Goal: Information Seeking & Learning: Learn about a topic

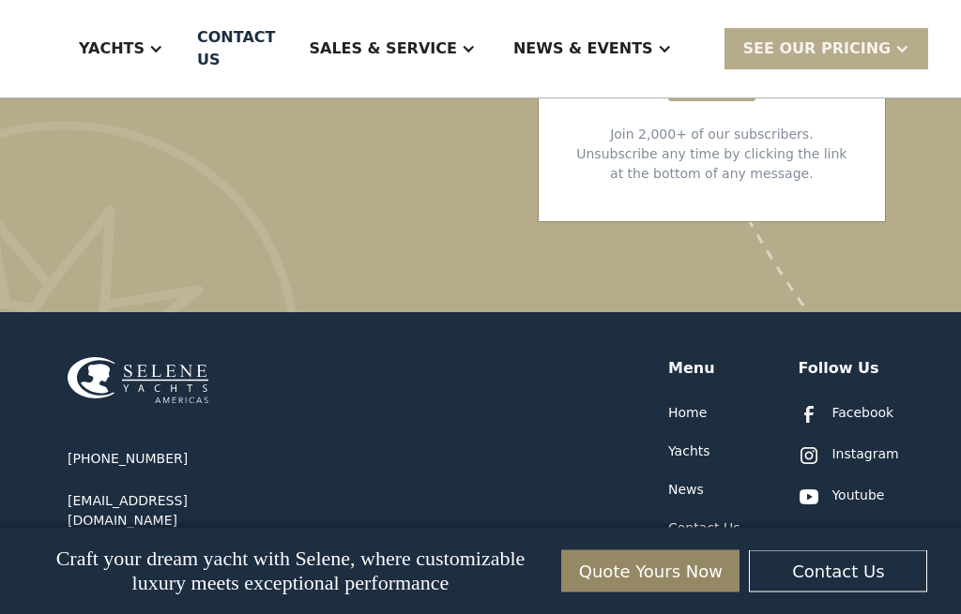
scroll to position [10792, 0]
click at [714, 595] on div "Resources" at bounding box center [702, 605] width 68 height 20
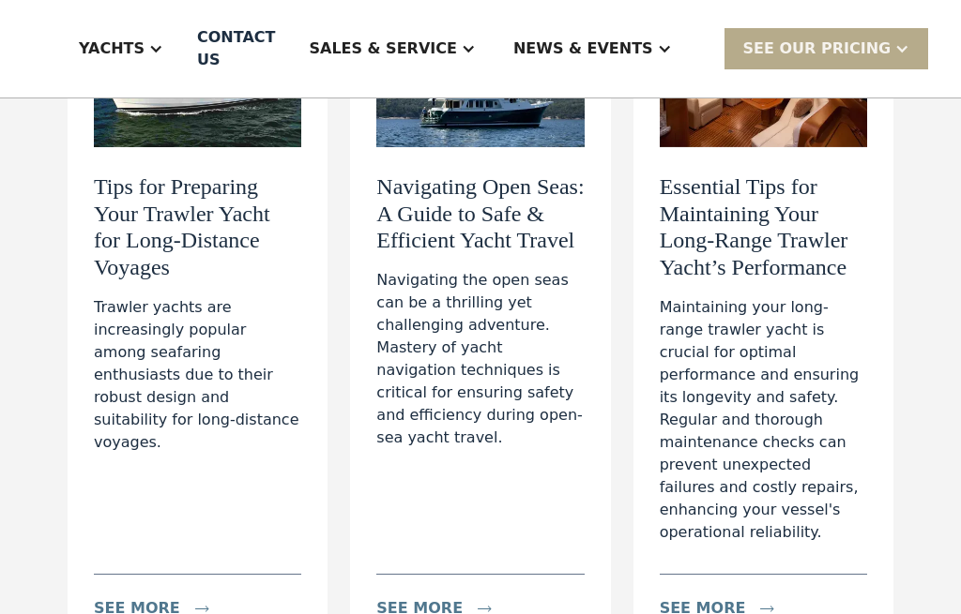
scroll to position [311, 0]
click at [87, 564] on link "Tips for Preparing Your Trawler Yacht for Long-Distance Voyages Trawler yachts …" at bounding box center [198, 323] width 260 height 662
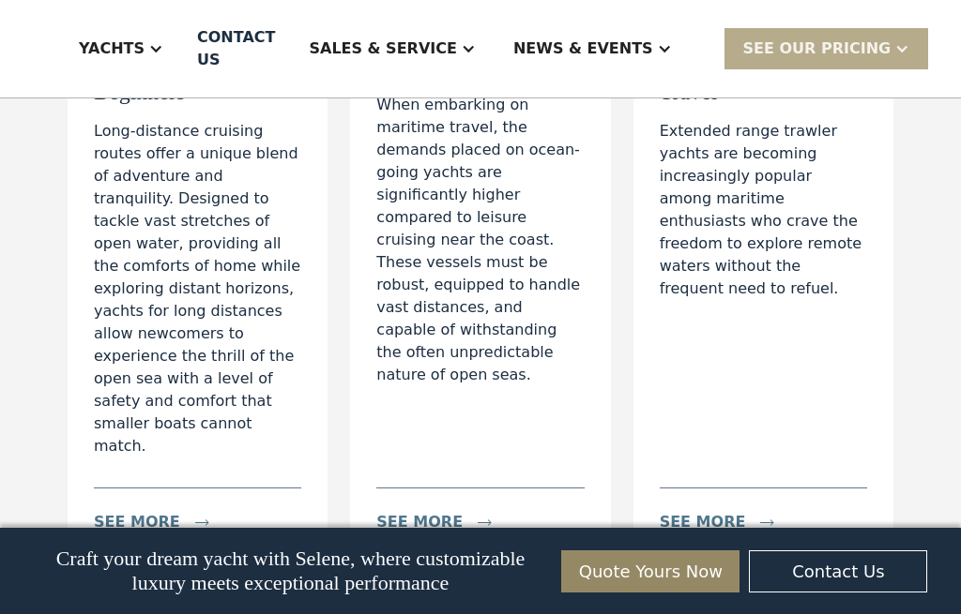
scroll to position [1150, 0]
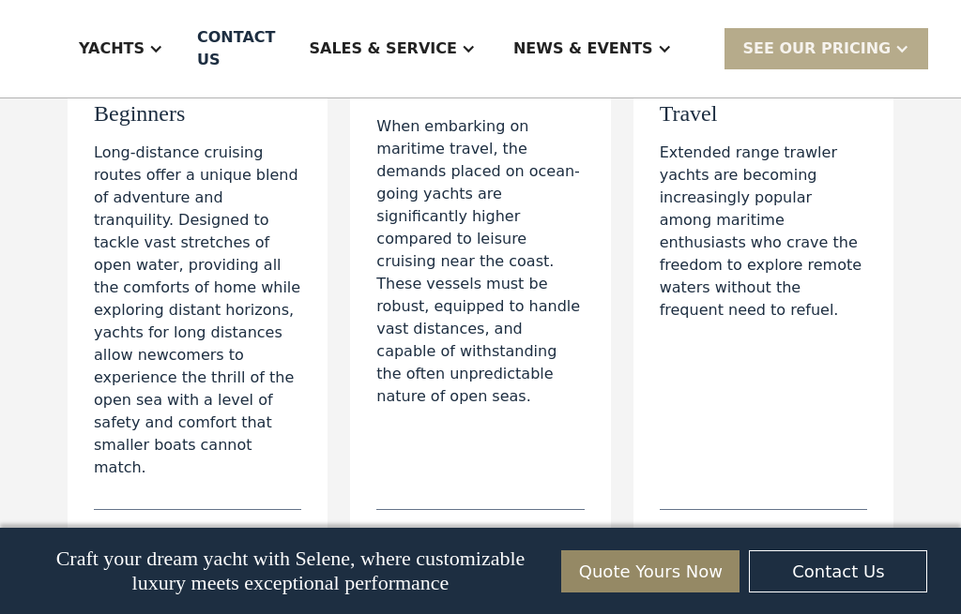
click at [152, 525] on div "see more" at bounding box center [163, 544] width 138 height 38
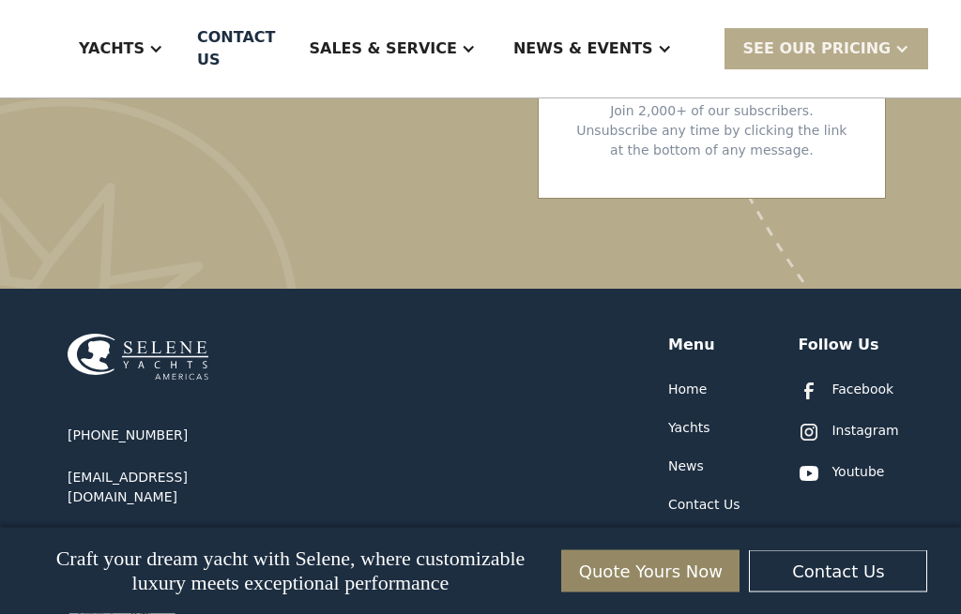
scroll to position [5242, 0]
click at [709, 572] on div "Resources" at bounding box center [702, 582] width 68 height 20
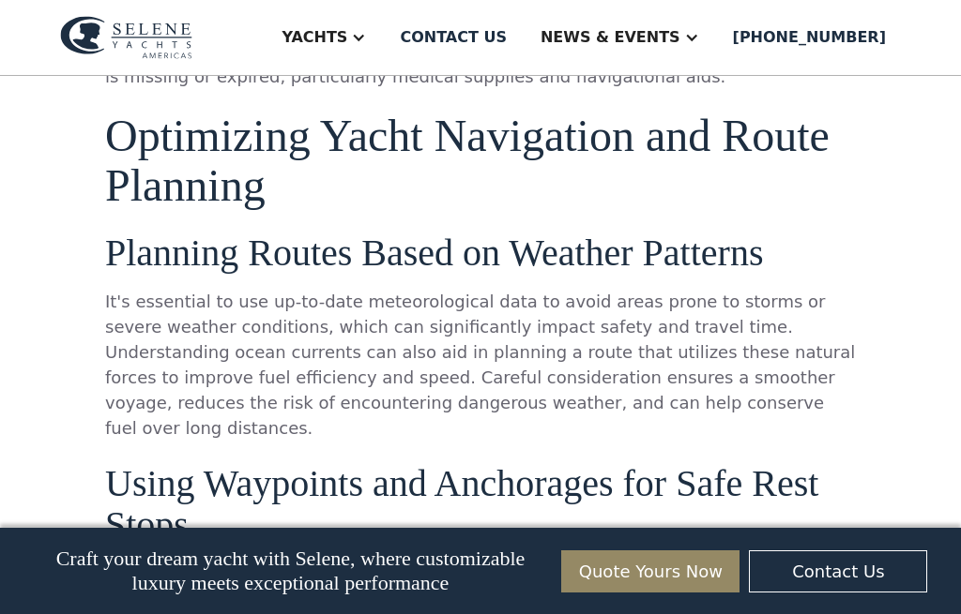
scroll to position [6967, 0]
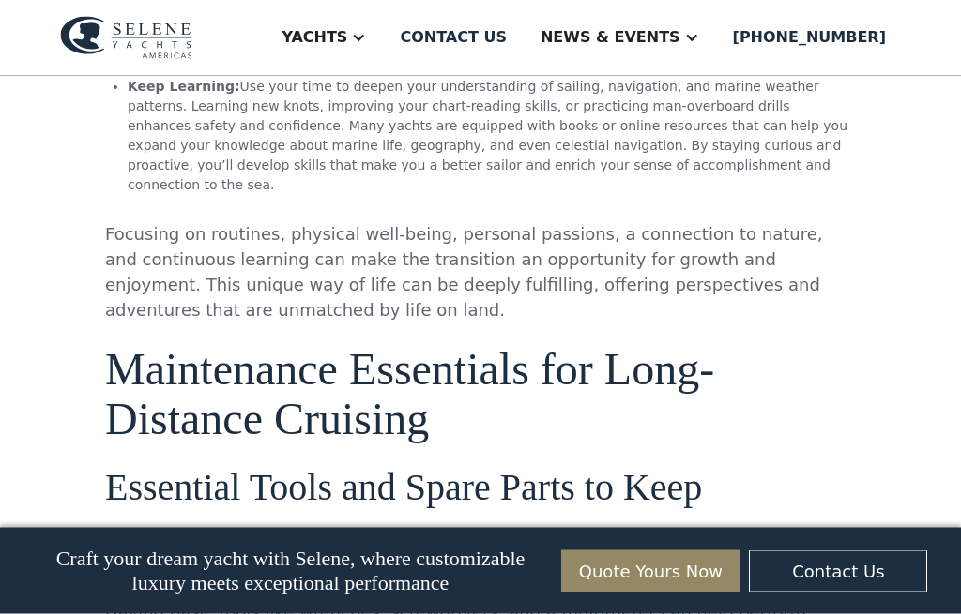
scroll to position [5945, 0]
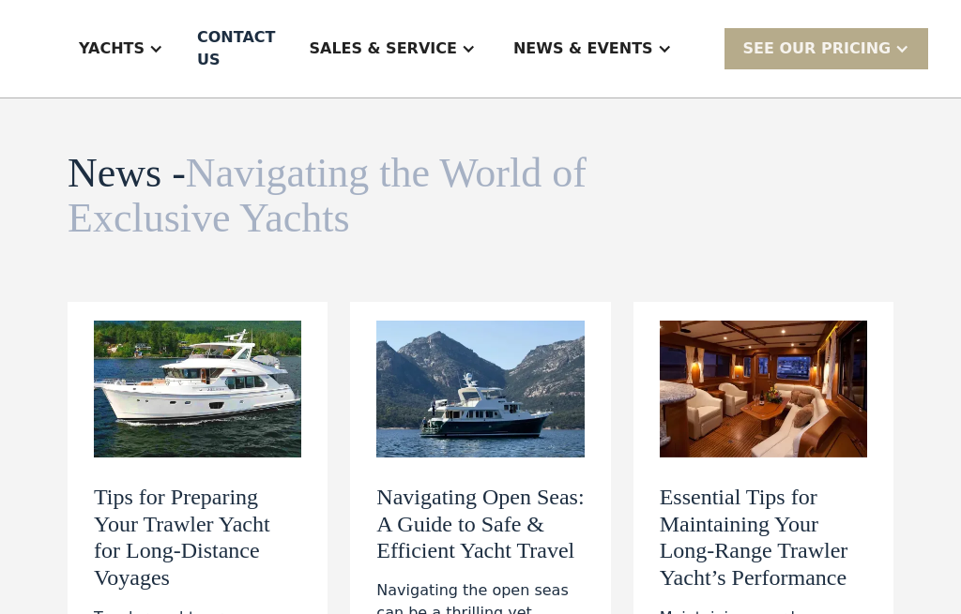
click at [401, 49] on div "Sales & Service" at bounding box center [382, 49] width 147 height 23
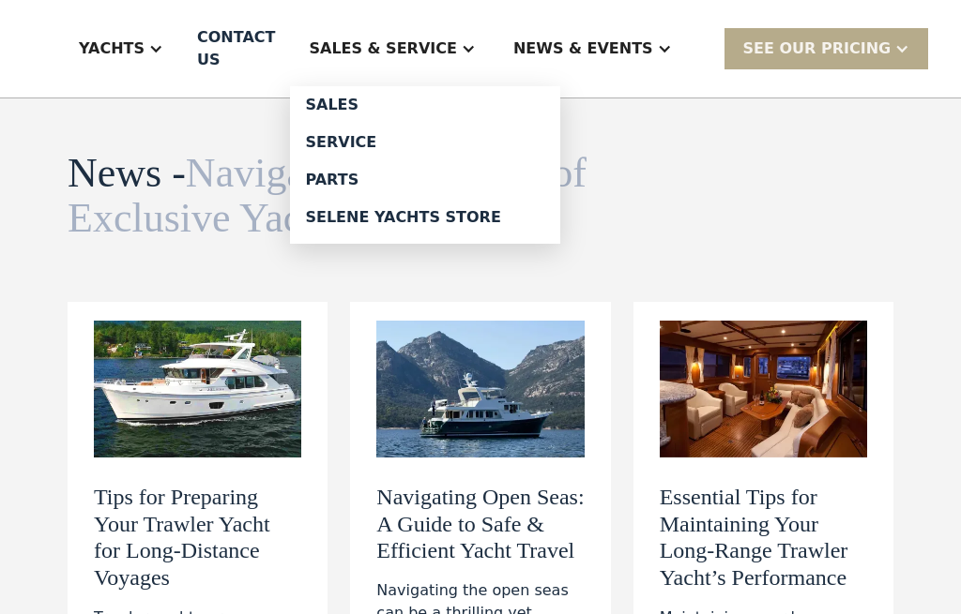
click at [604, 43] on div "News & EVENTS" at bounding box center [583, 49] width 140 height 23
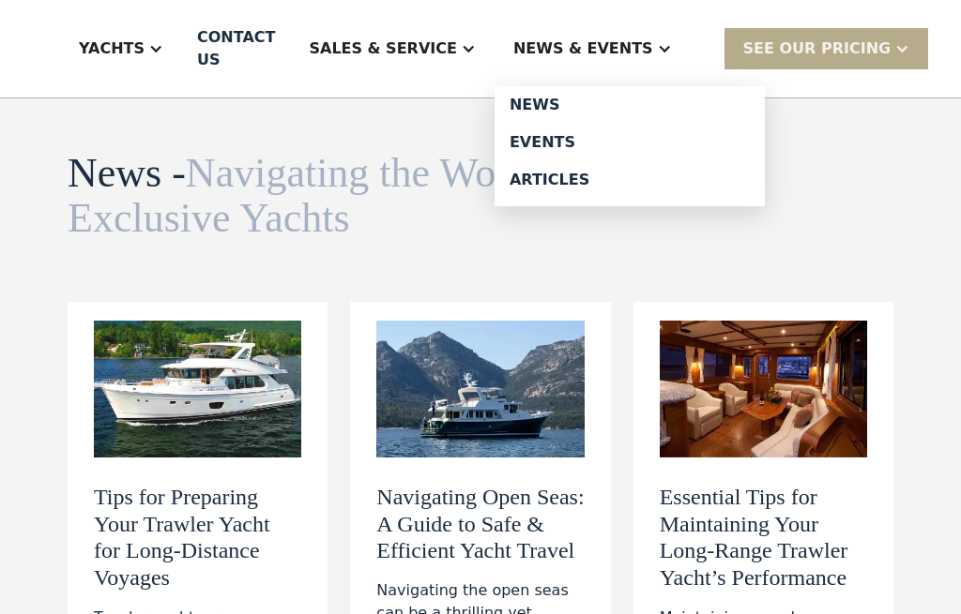
click at [559, 138] on div "Events" at bounding box center [629, 142] width 240 height 15
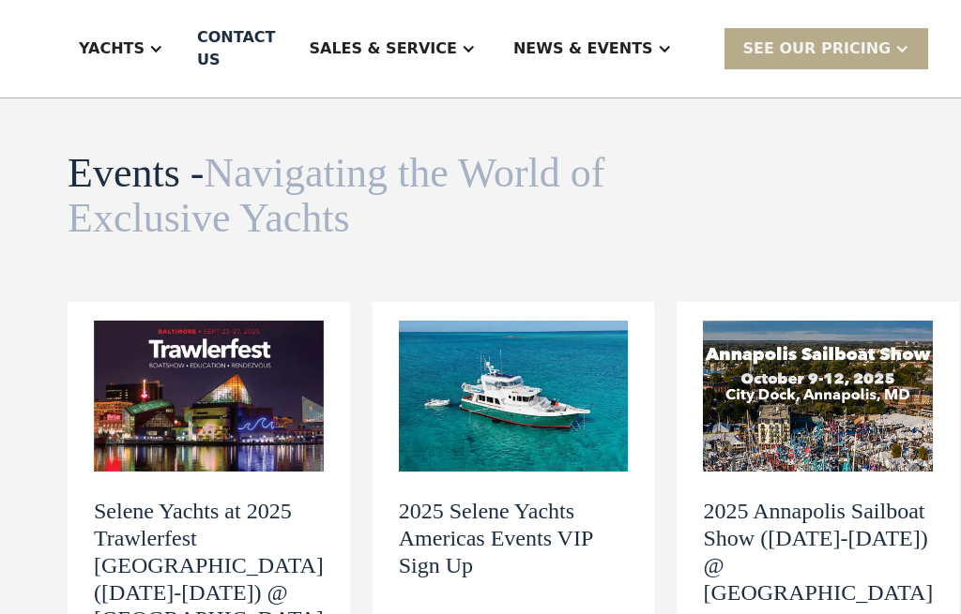
click at [144, 47] on div "Yachts" at bounding box center [112, 49] width 66 height 23
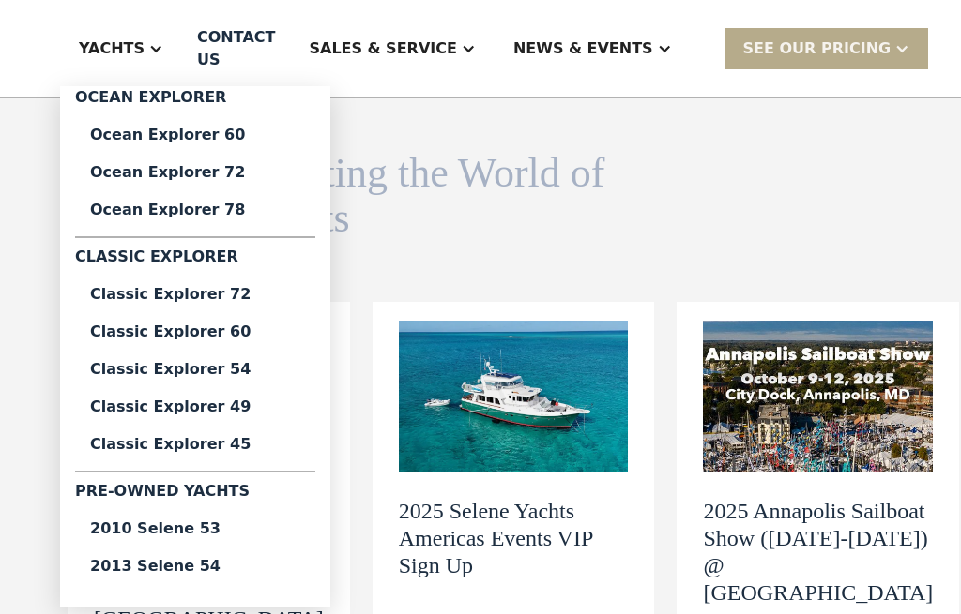
click at [229, 371] on div "Classic Explorer 54" at bounding box center [195, 369] width 210 height 15
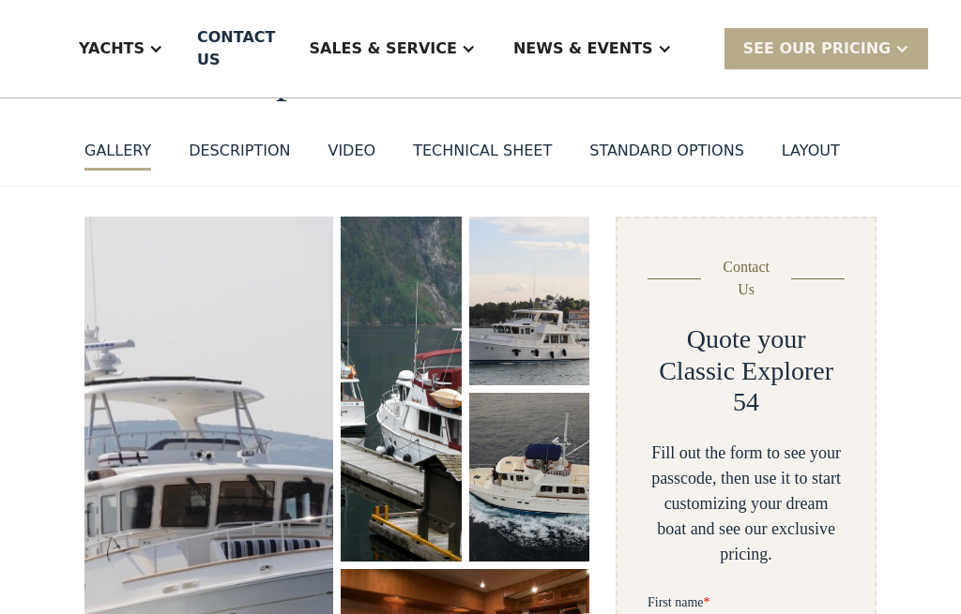
scroll to position [181, 0]
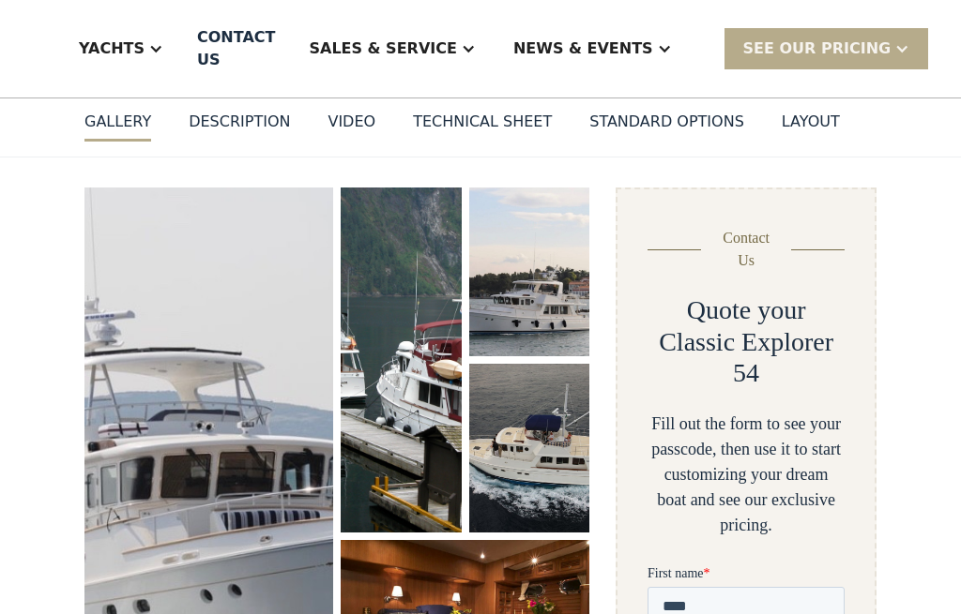
click at [495, 118] on div "Technical sheet" at bounding box center [482, 122] width 139 height 23
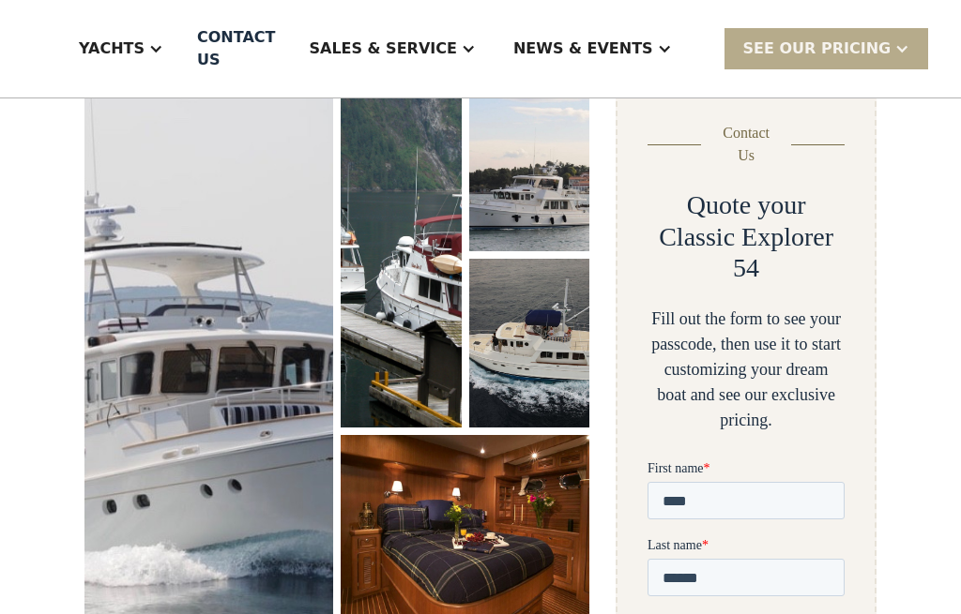
scroll to position [285, 0]
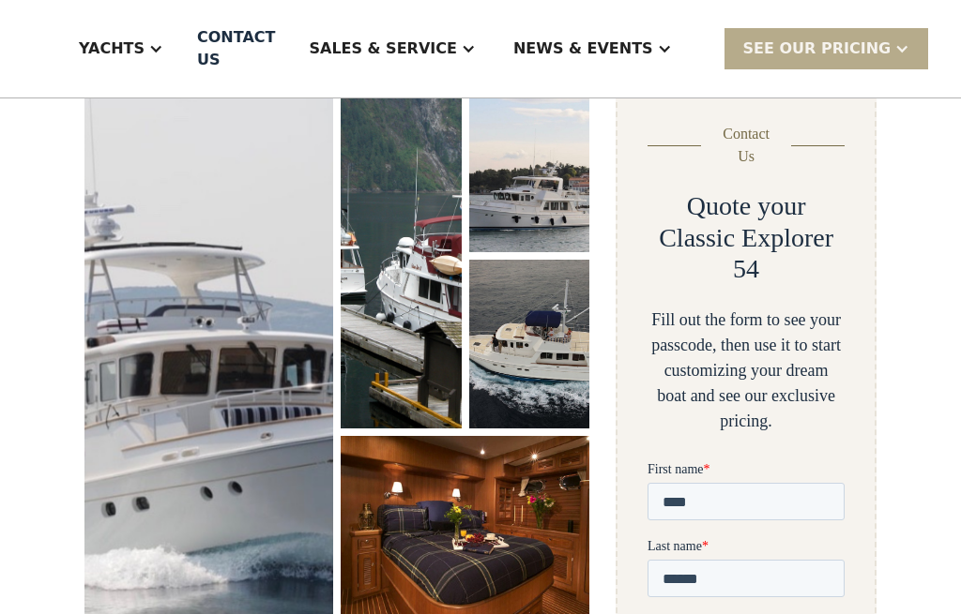
click at [240, 408] on img "open lightbox" at bounding box center [208, 353] width 251 height 545
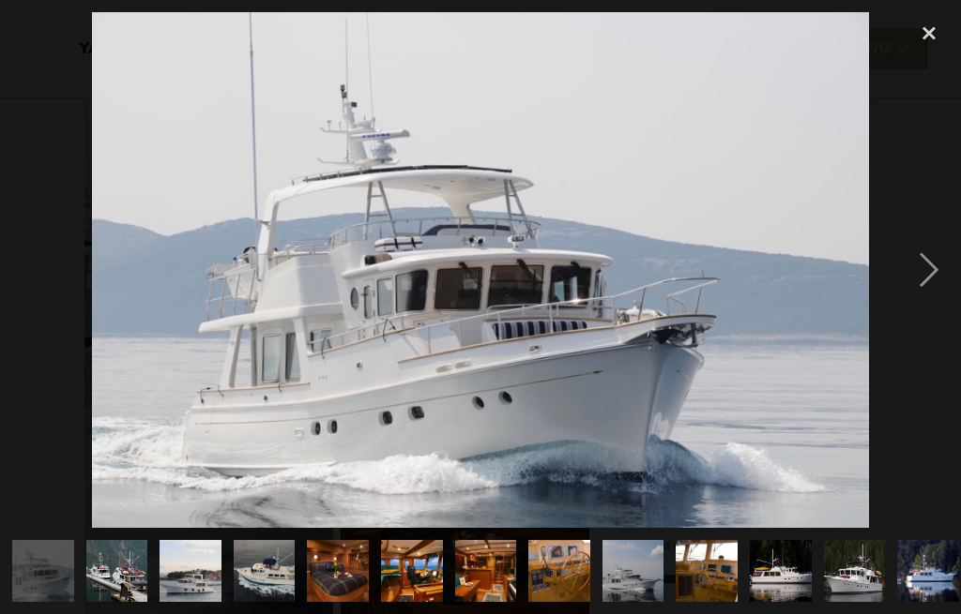
click at [939, 293] on div "next image" at bounding box center [929, 270] width 64 height 516
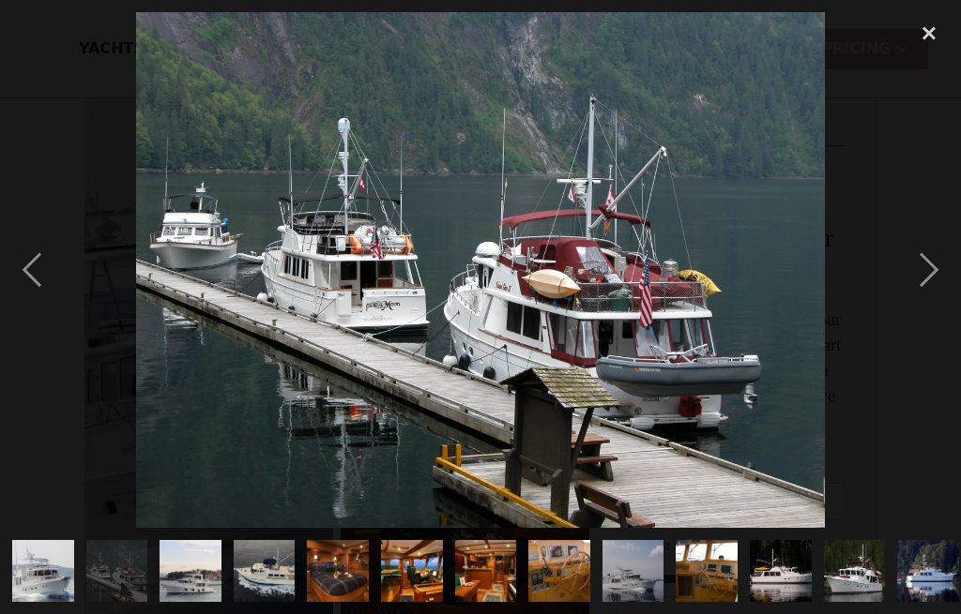
click at [933, 294] on div "next image" at bounding box center [929, 270] width 64 height 516
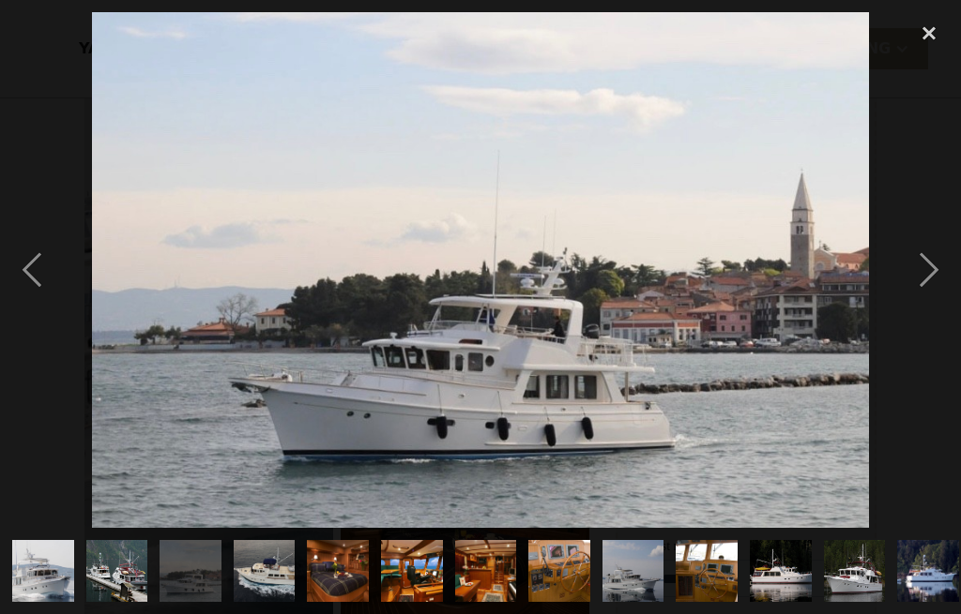
click at [933, 295] on div "next image" at bounding box center [929, 270] width 64 height 516
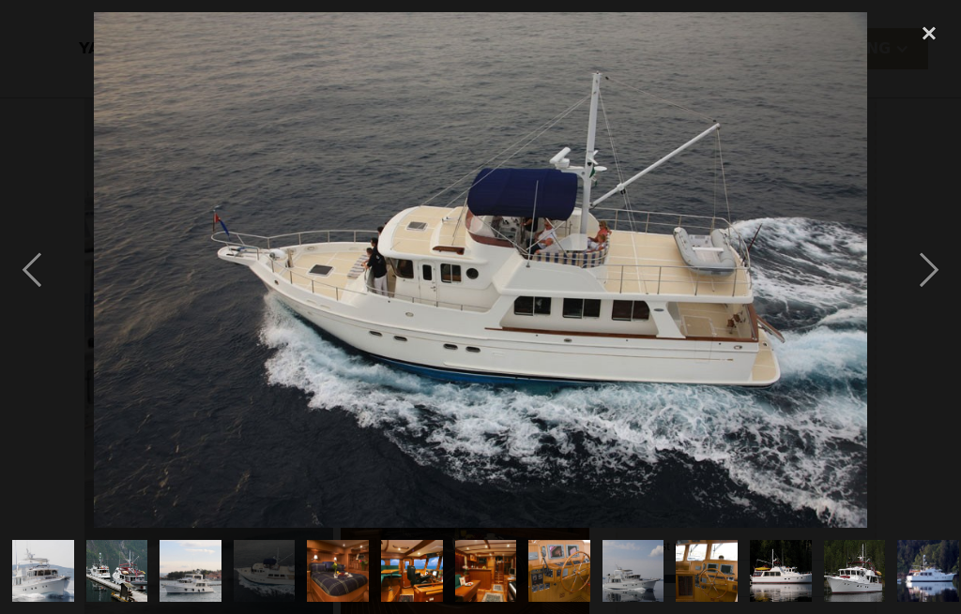
click at [932, 295] on div "next image" at bounding box center [929, 270] width 64 height 516
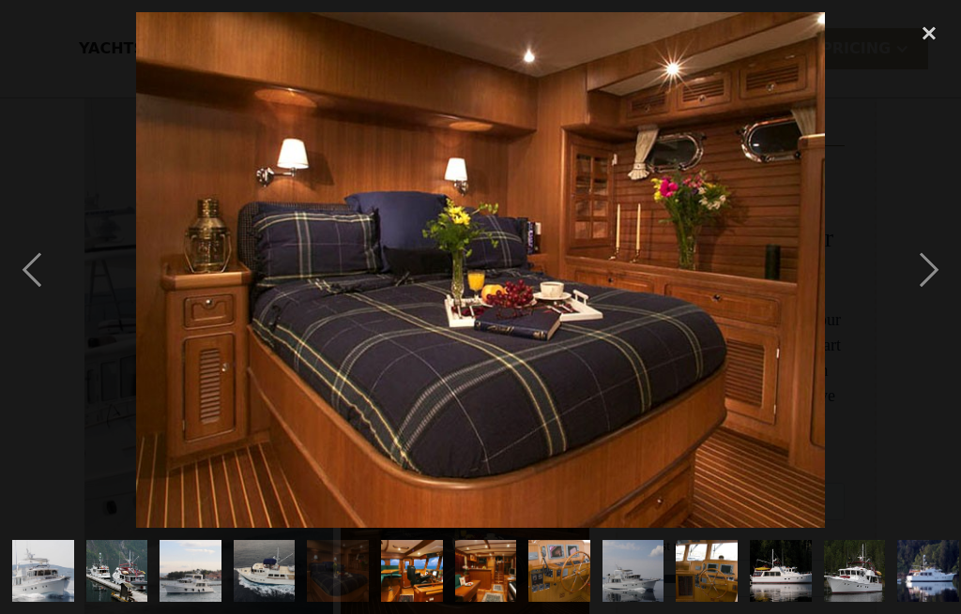
click at [924, 294] on div "next image" at bounding box center [929, 270] width 64 height 516
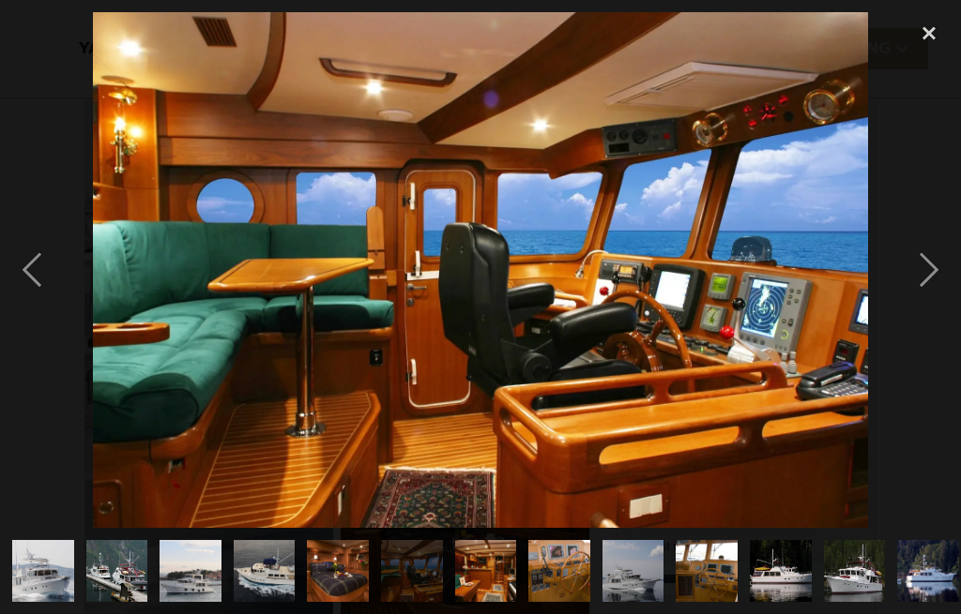
click at [926, 294] on div "next image" at bounding box center [929, 270] width 64 height 516
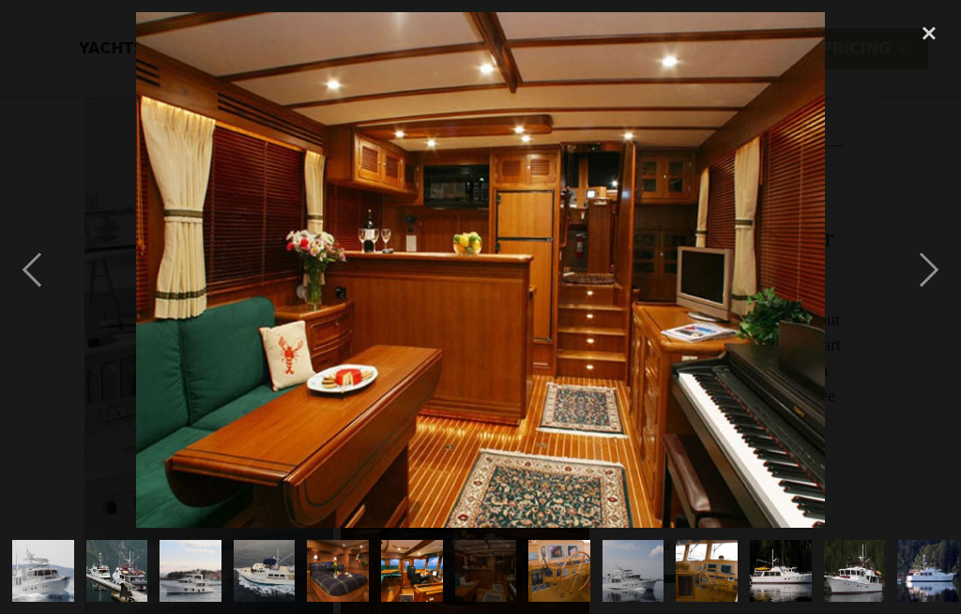
click at [928, 292] on div "next image" at bounding box center [929, 270] width 64 height 516
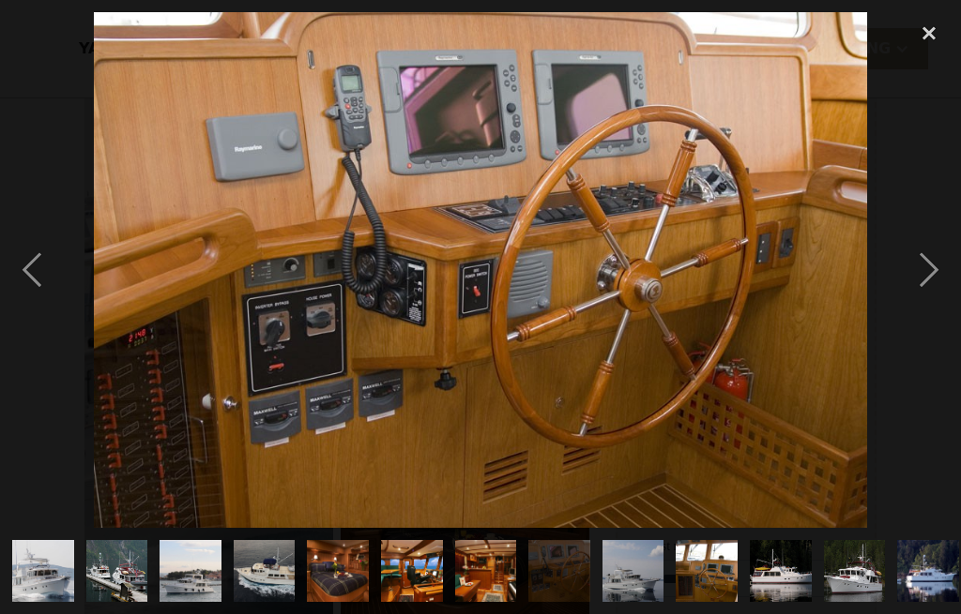
click at [37, 305] on div "previous image" at bounding box center [32, 270] width 64 height 516
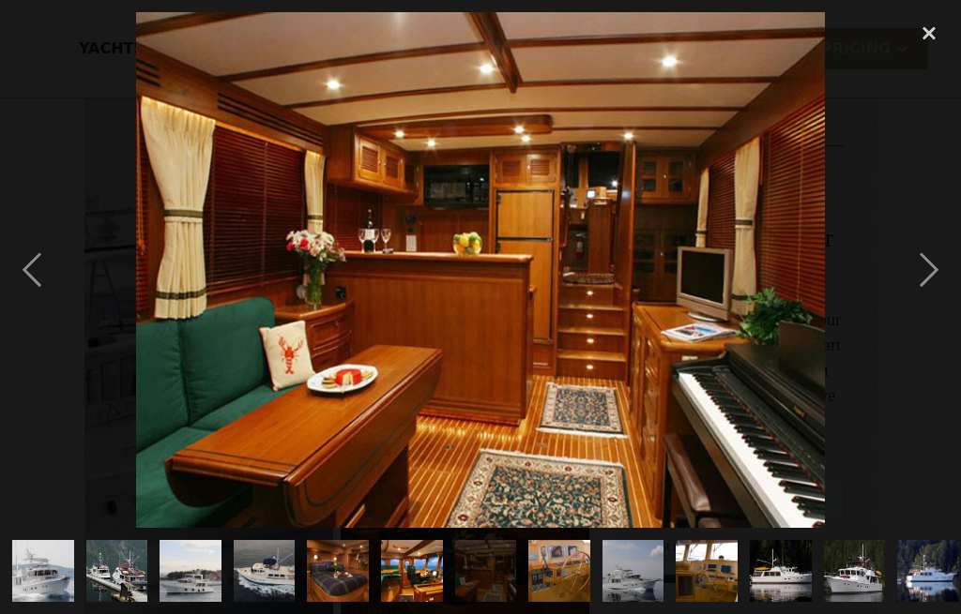
click at [929, 297] on div "next image" at bounding box center [929, 270] width 64 height 516
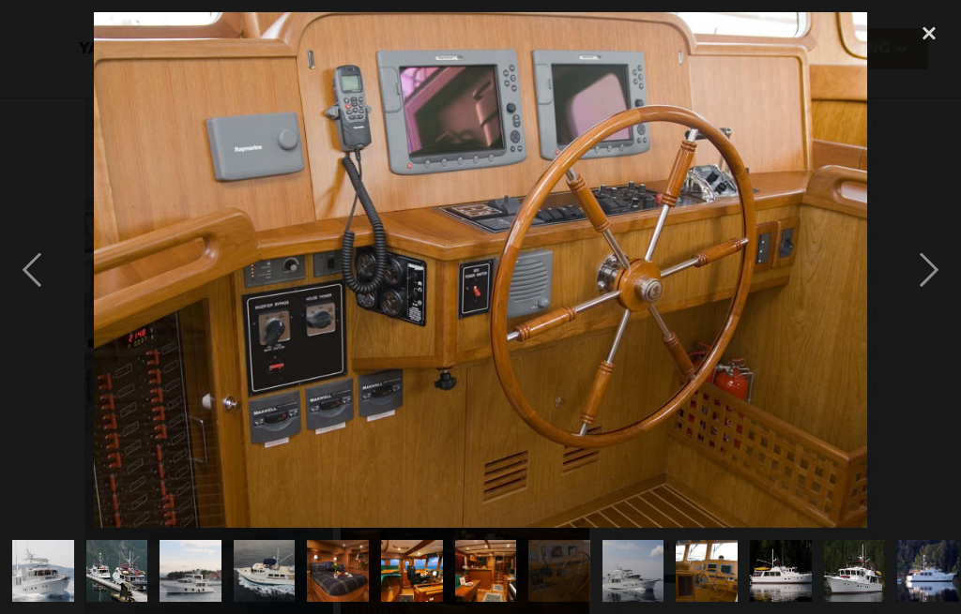
click at [936, 294] on div "next image" at bounding box center [929, 270] width 64 height 516
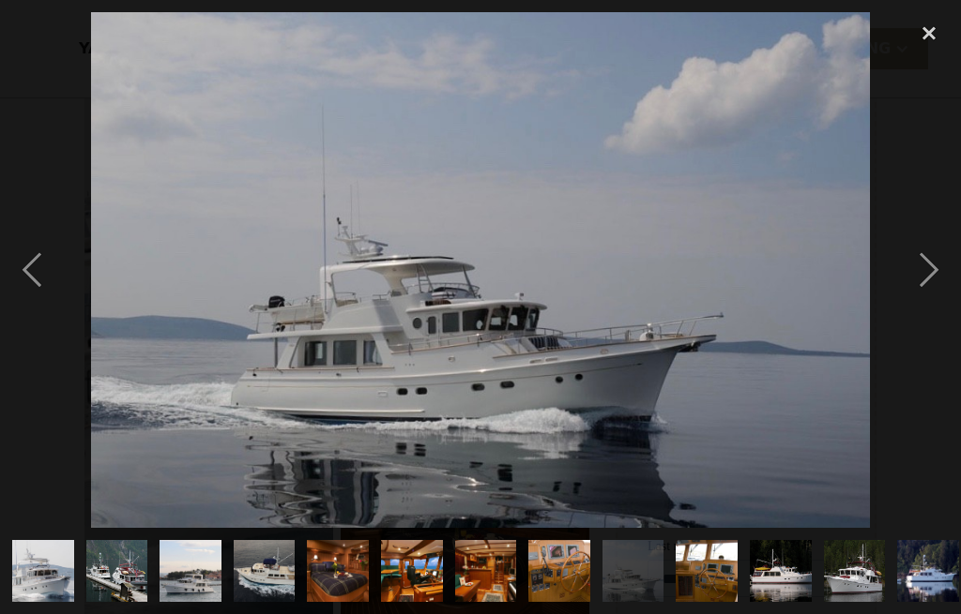
click at [929, 299] on div "next image" at bounding box center [929, 270] width 64 height 516
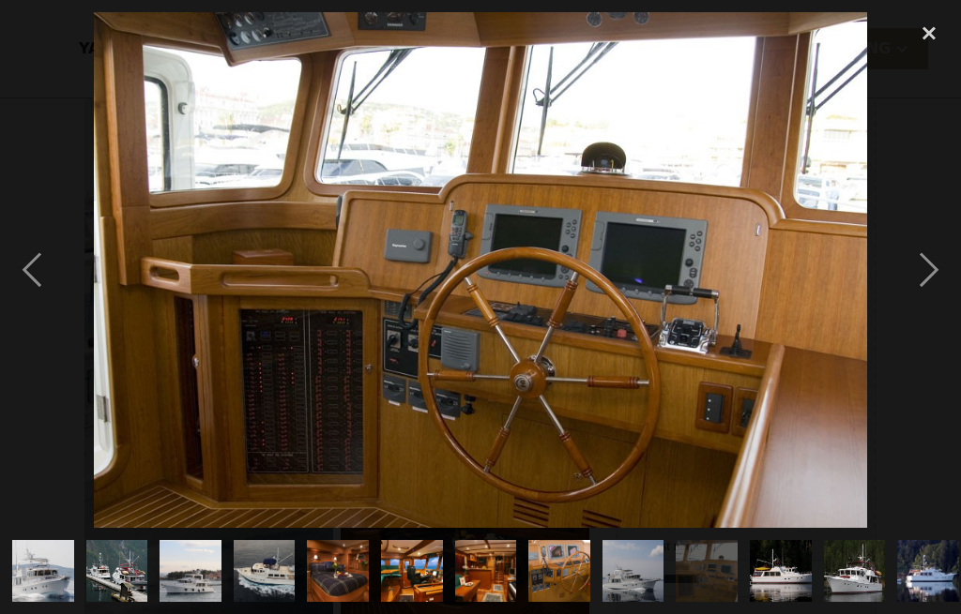
click at [931, 299] on div "next image" at bounding box center [929, 270] width 64 height 516
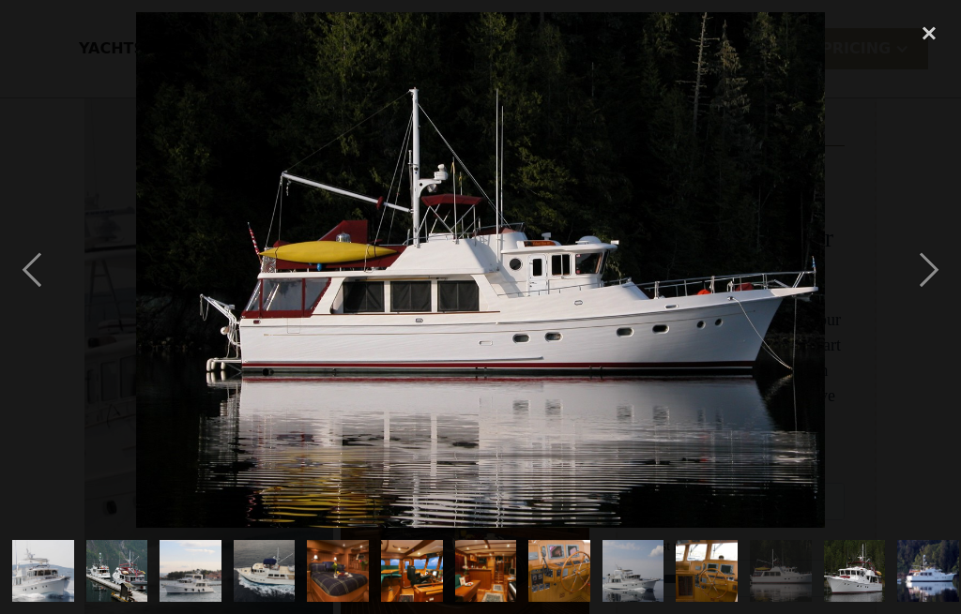
click at [932, 298] on div "next image" at bounding box center [929, 270] width 64 height 516
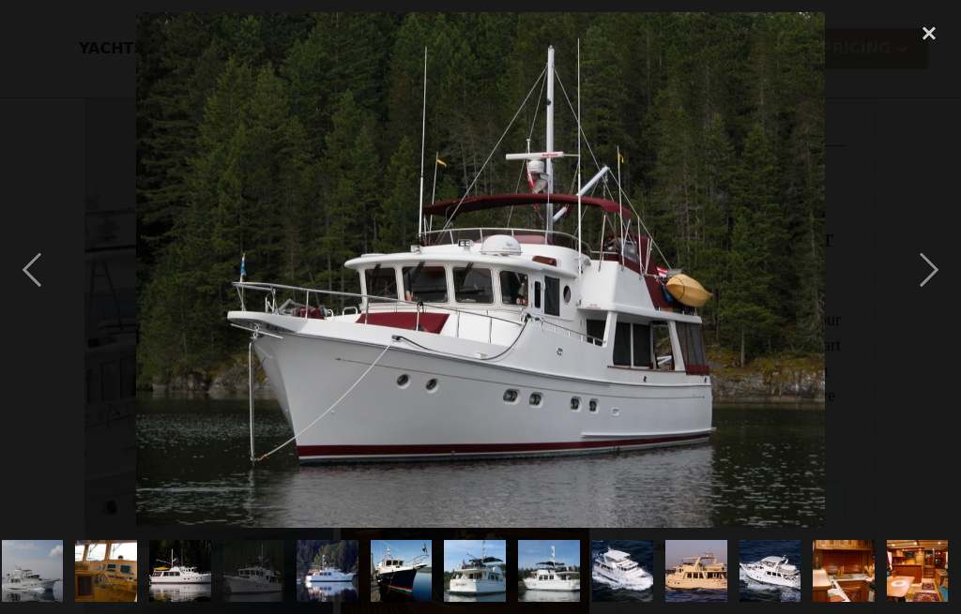
scroll to position [0, 758]
click at [930, 299] on div "next image" at bounding box center [929, 270] width 64 height 516
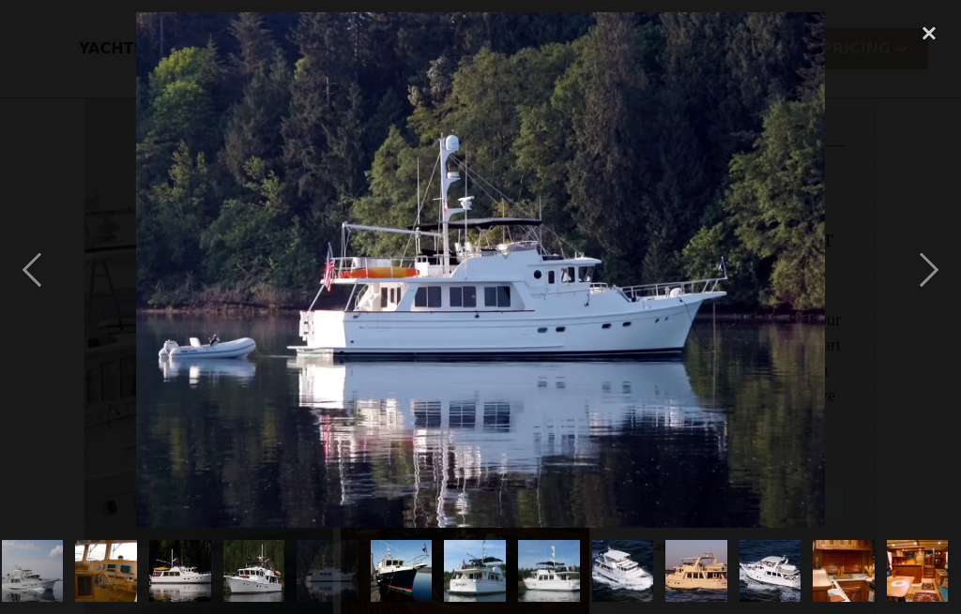
click at [933, 300] on div "next image" at bounding box center [929, 270] width 64 height 516
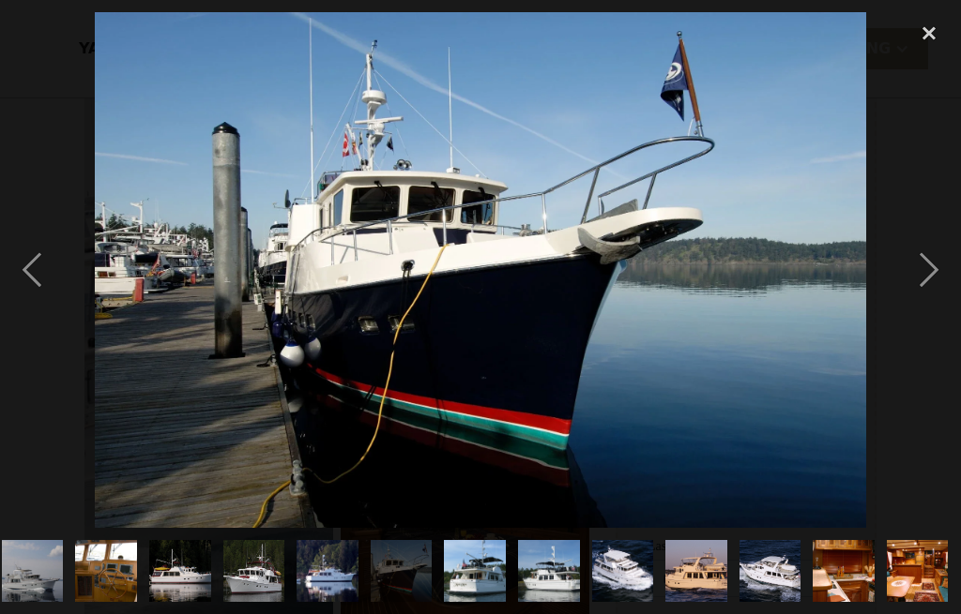
click at [930, 299] on div "next image" at bounding box center [929, 270] width 64 height 516
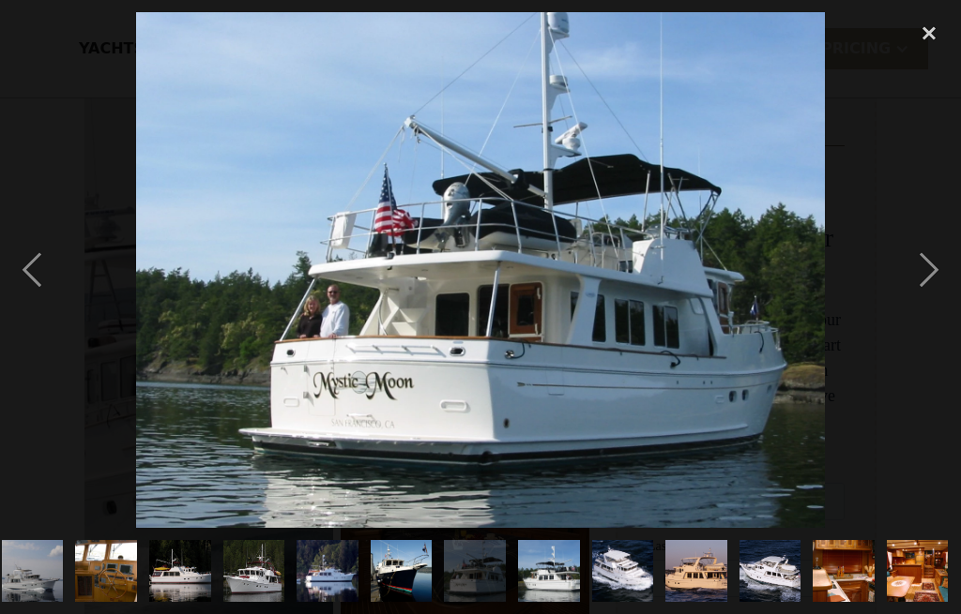
click at [923, 300] on div "next image" at bounding box center [929, 270] width 64 height 516
click at [925, 299] on div "next image" at bounding box center [929, 270] width 64 height 516
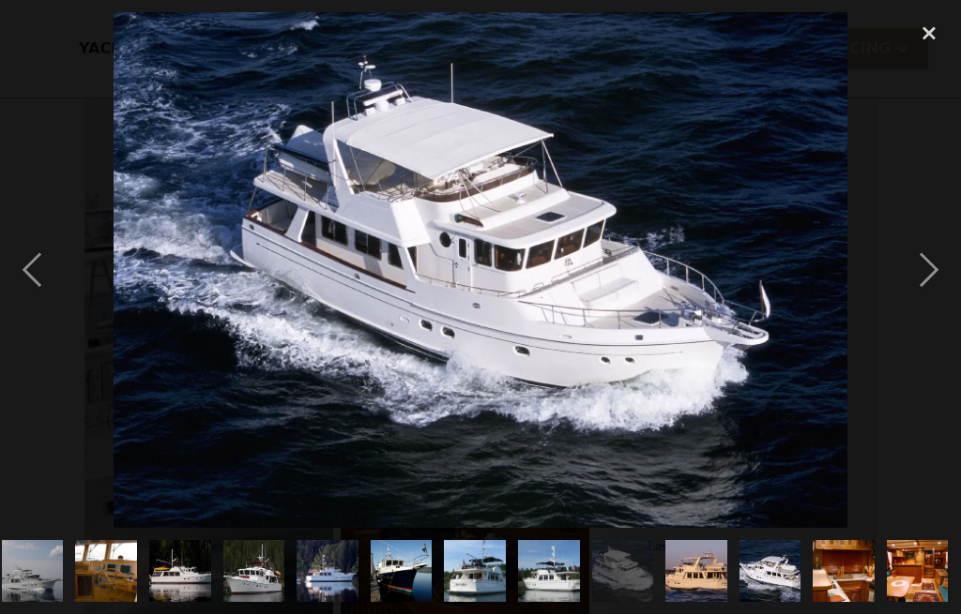
click at [927, 298] on div "next image" at bounding box center [929, 270] width 64 height 516
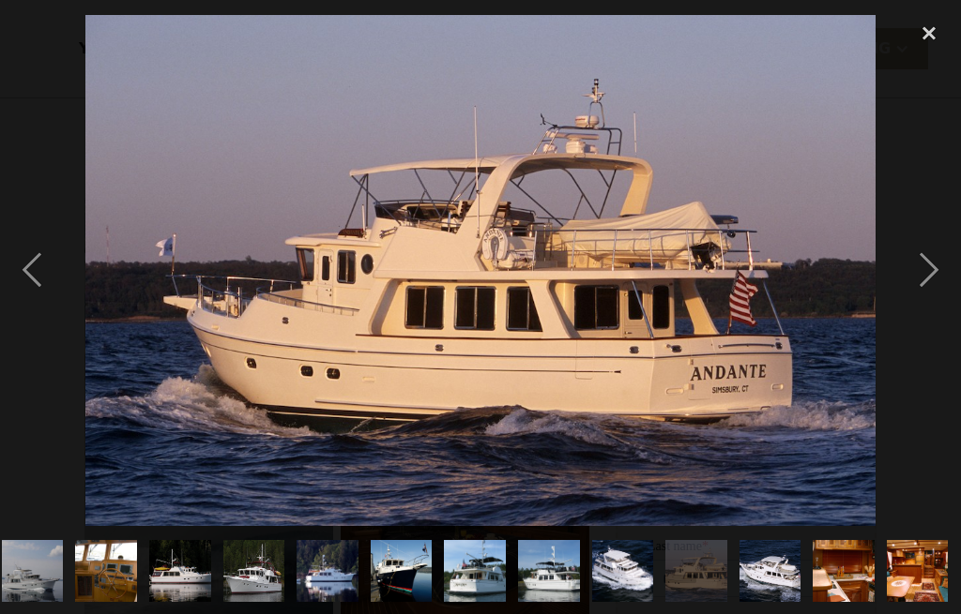
click at [920, 299] on div "next image" at bounding box center [929, 270] width 64 height 516
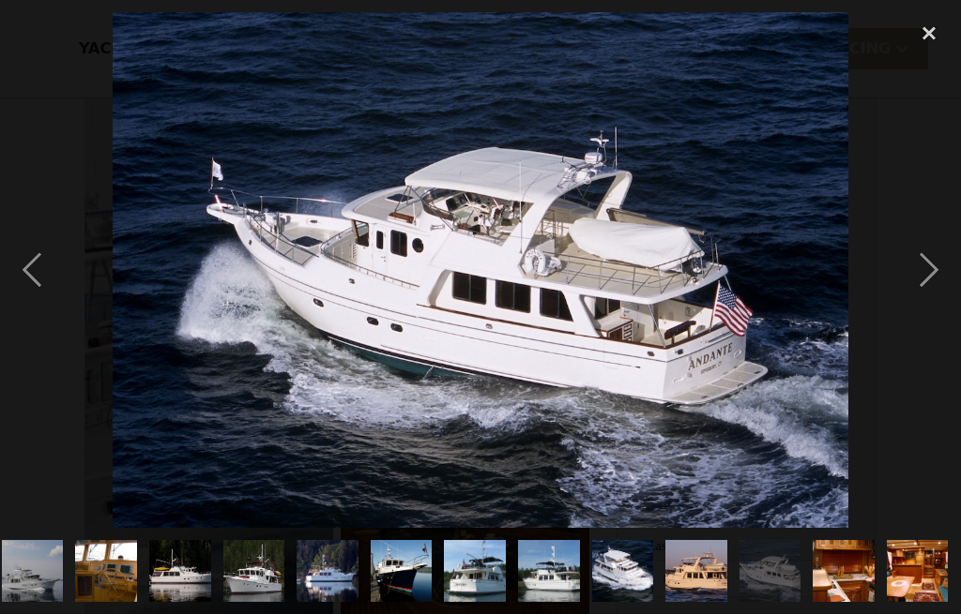
click at [932, 298] on div "next image" at bounding box center [929, 270] width 64 height 516
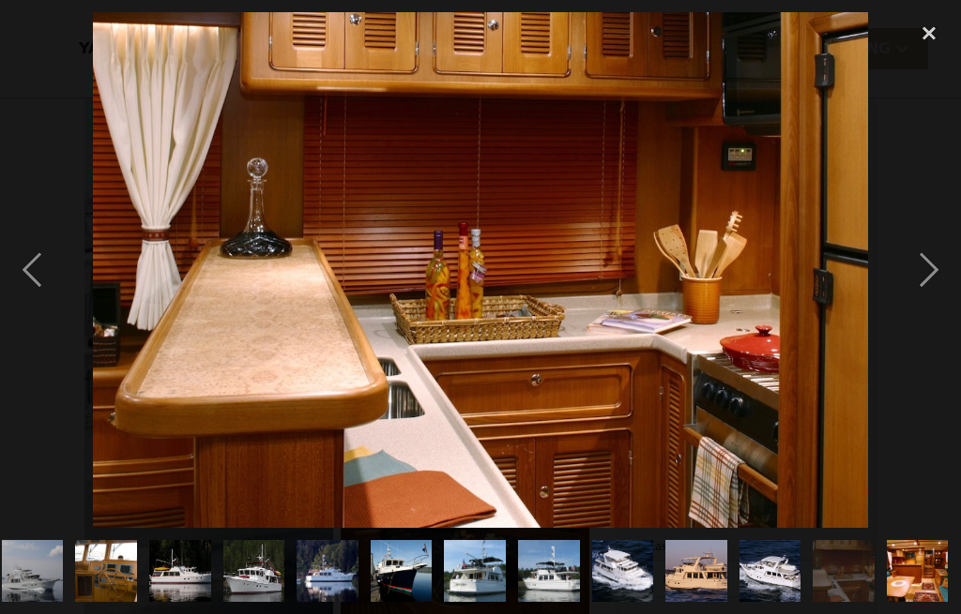
click at [933, 298] on div "next image" at bounding box center [929, 270] width 64 height 516
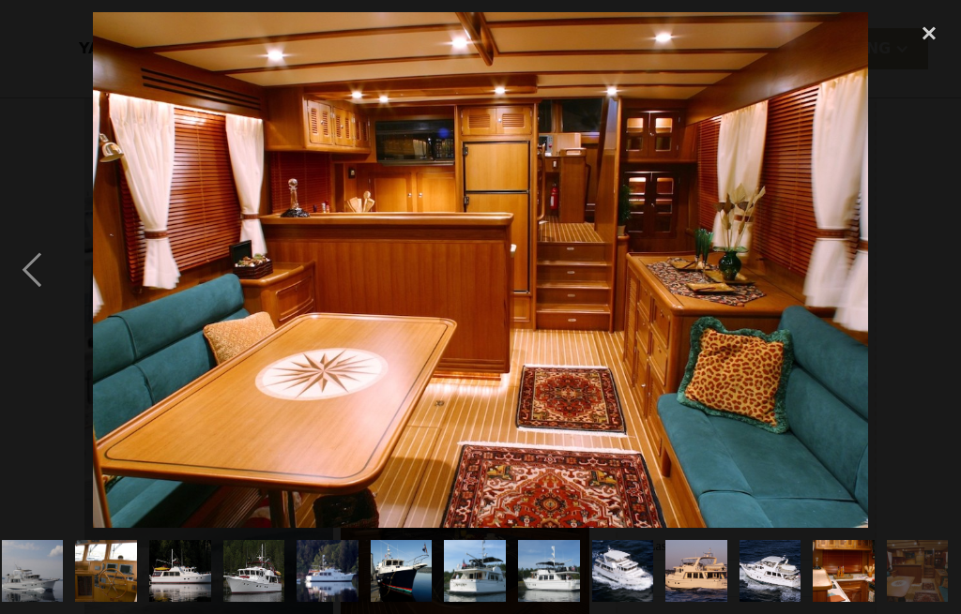
click at [930, 297] on div "next image" at bounding box center [929, 270] width 64 height 516
click at [928, 304] on div "next image" at bounding box center [929, 270] width 64 height 516
click at [846, 319] on img at bounding box center [480, 270] width 774 height 516
click at [825, 336] on img at bounding box center [480, 270] width 774 height 516
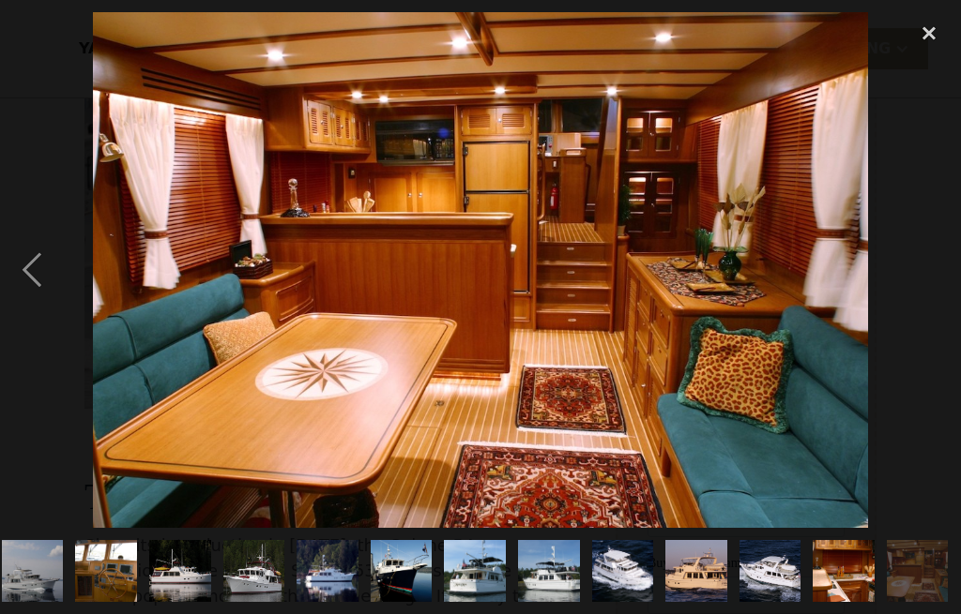
scroll to position [498, 0]
click at [819, 351] on img at bounding box center [480, 270] width 774 height 516
click at [34, 311] on div "previous image" at bounding box center [32, 270] width 64 height 516
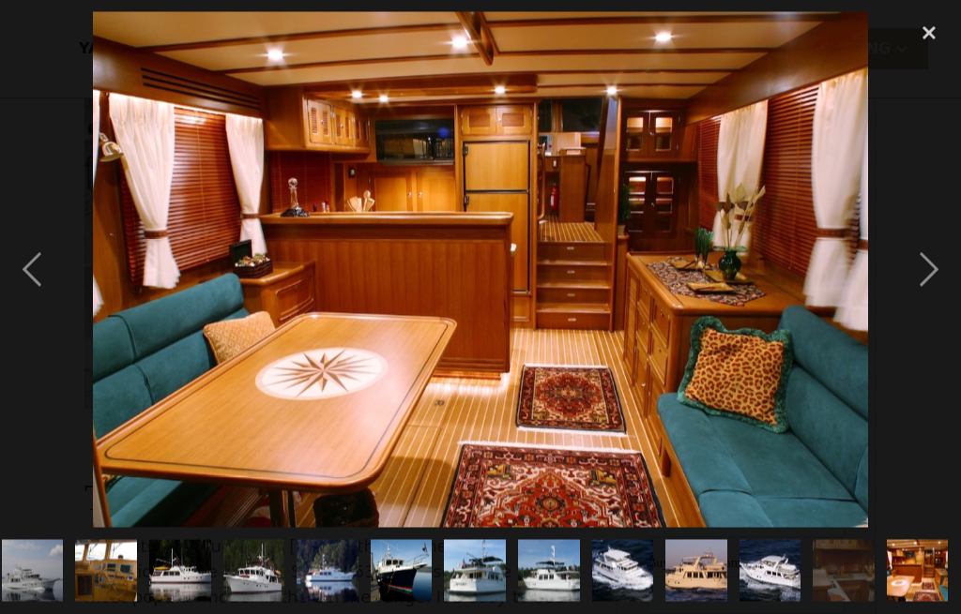
scroll to position [499, 0]
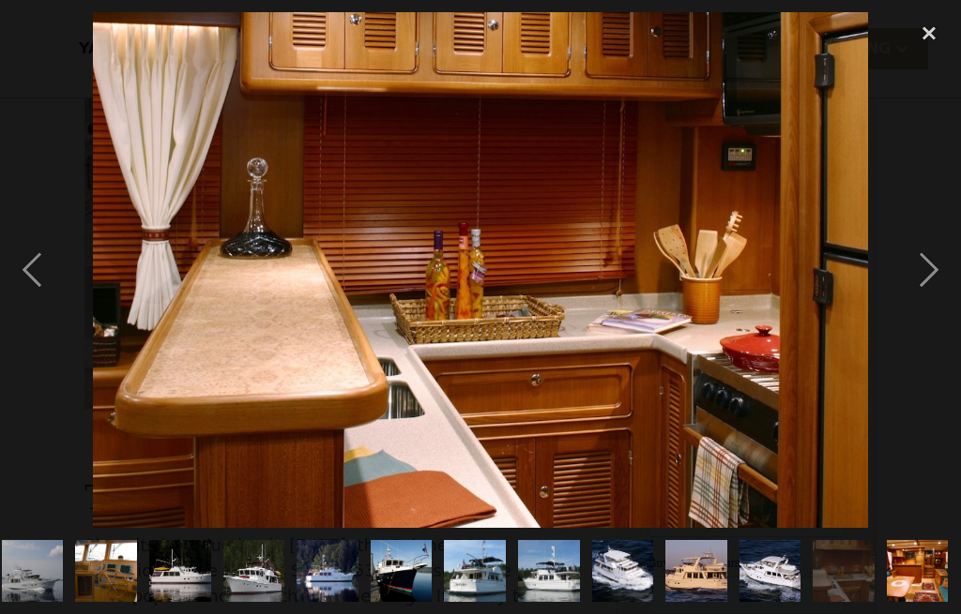
click at [40, 309] on div "previous image" at bounding box center [32, 270] width 64 height 516
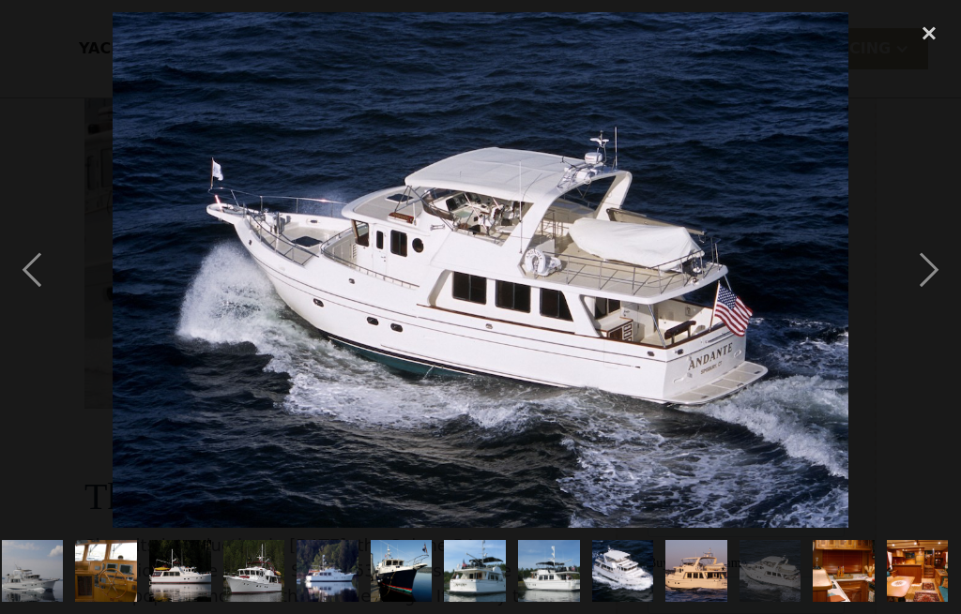
click at [928, 25] on div "close lightbox" at bounding box center [929, 32] width 64 height 41
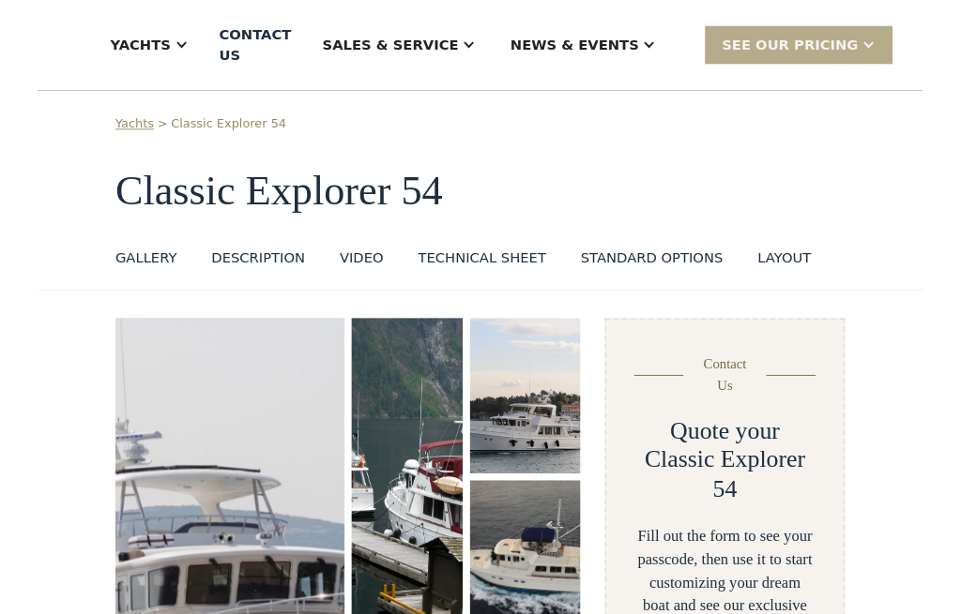
scroll to position [1819, 0]
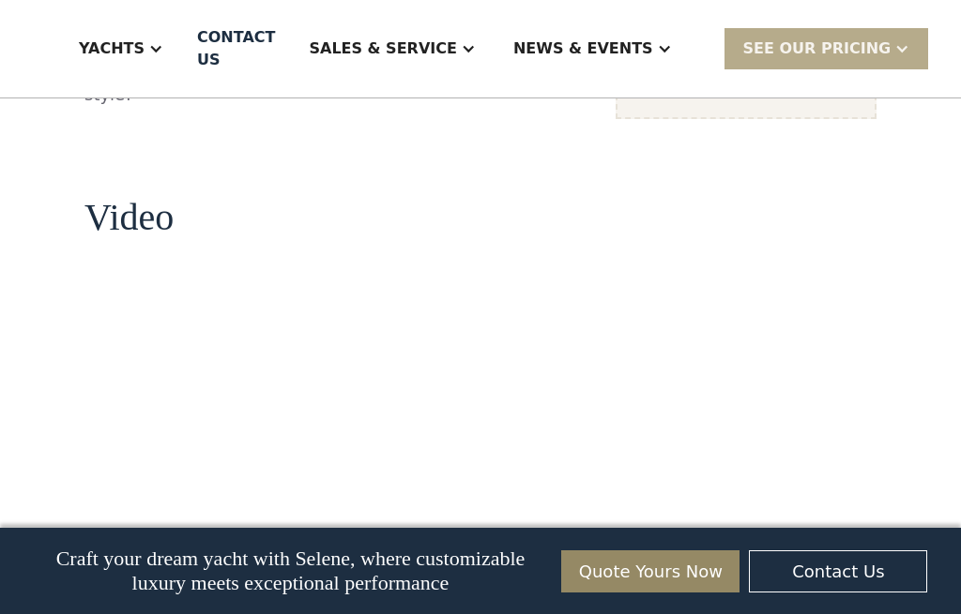
click at [144, 53] on div "Yachts" at bounding box center [112, 49] width 66 height 23
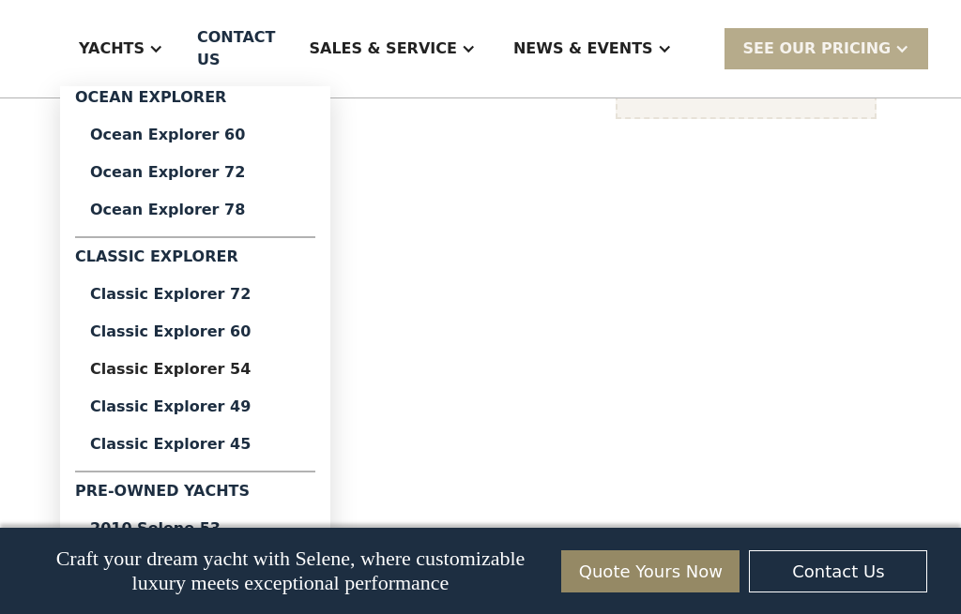
click at [223, 203] on div "Ocean Explorer 78" at bounding box center [195, 210] width 210 height 15
click at [252, 207] on div "Ocean Explorer 78" at bounding box center [195, 210] width 210 height 15
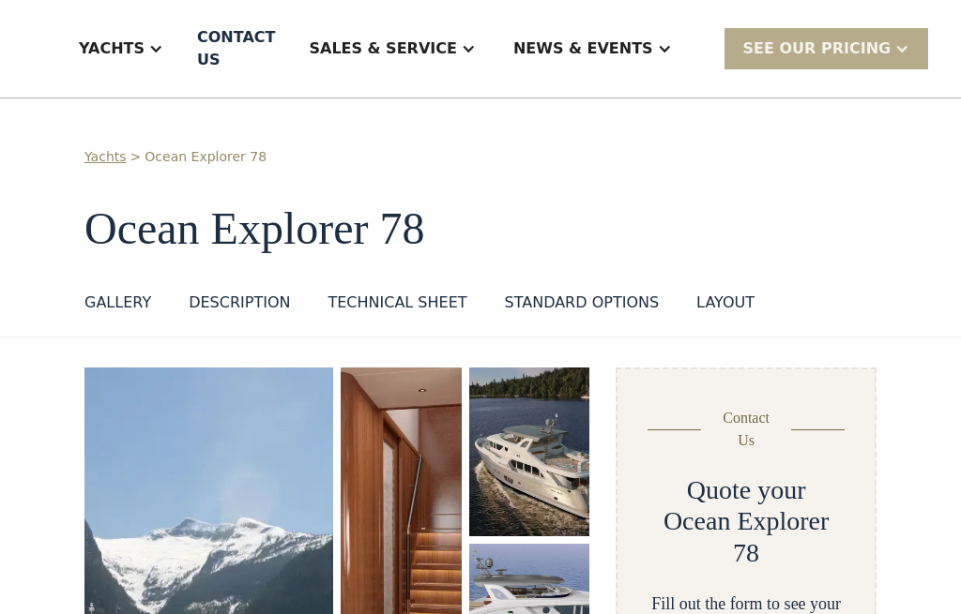
click at [141, 56] on div "Yachts" at bounding box center [112, 49] width 66 height 23
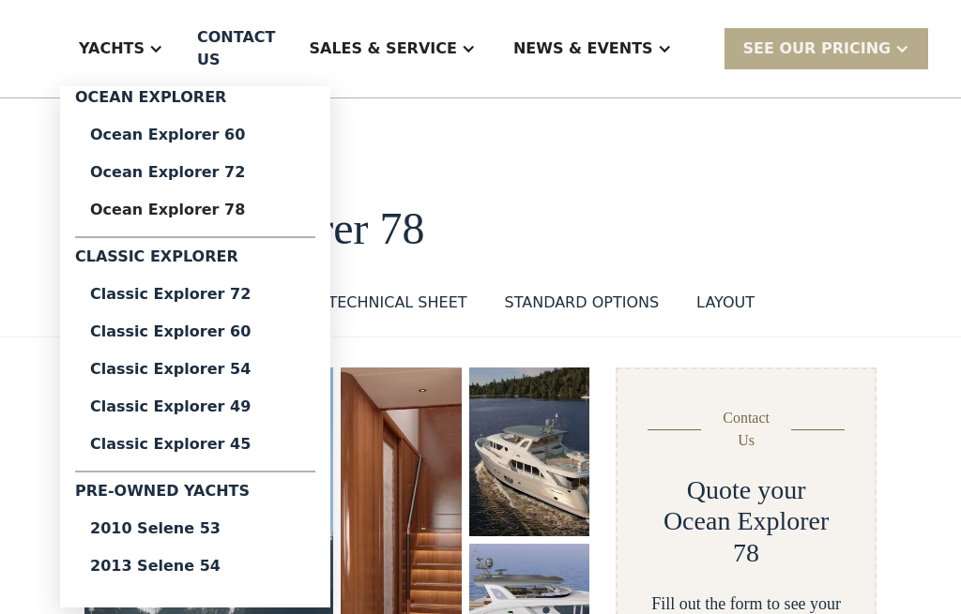
click at [236, 296] on div "Classic Explorer 72" at bounding box center [195, 294] width 210 height 15
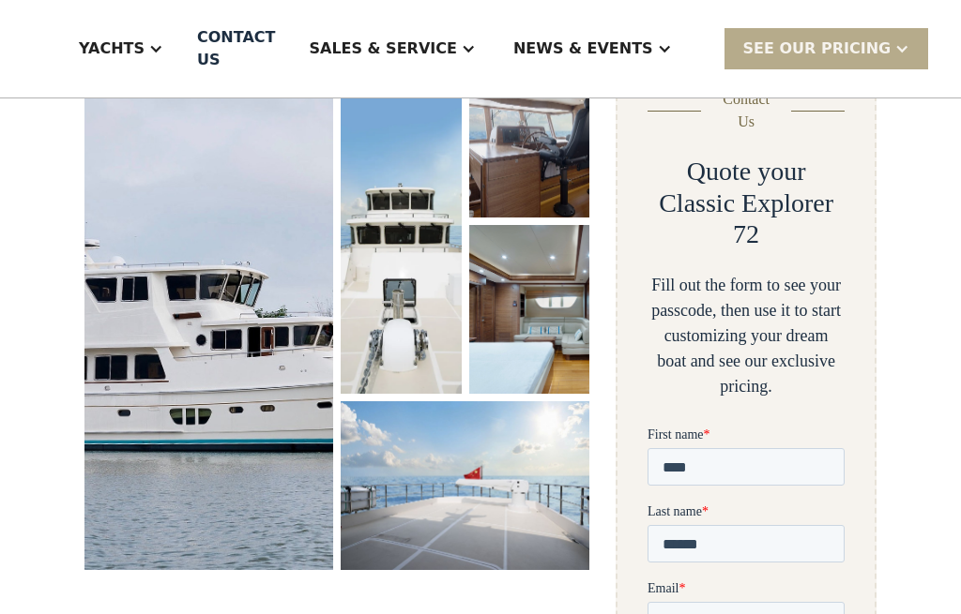
scroll to position [323, 0]
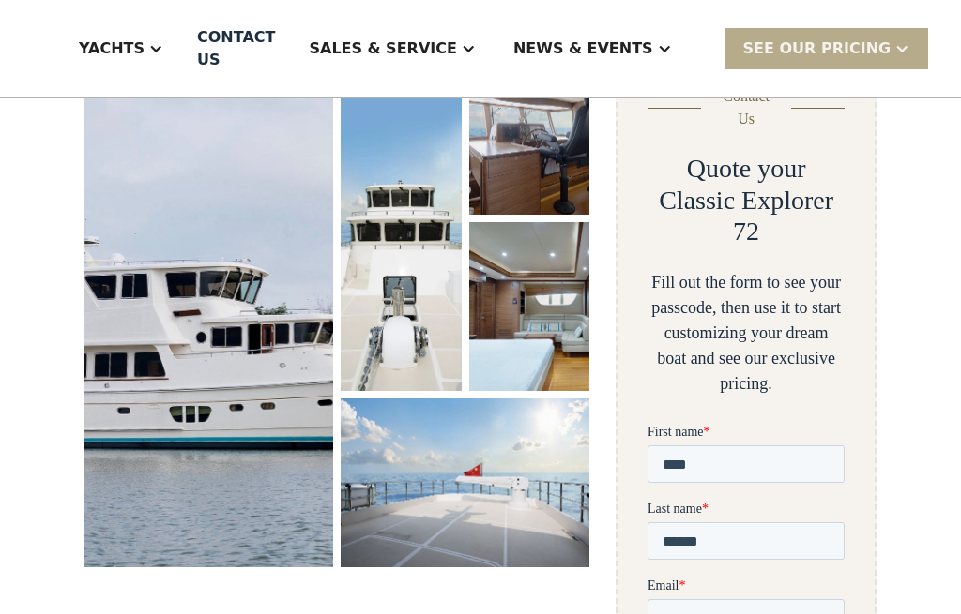
click at [251, 362] on img "open lightbox" at bounding box center [208, 306] width 250 height 523
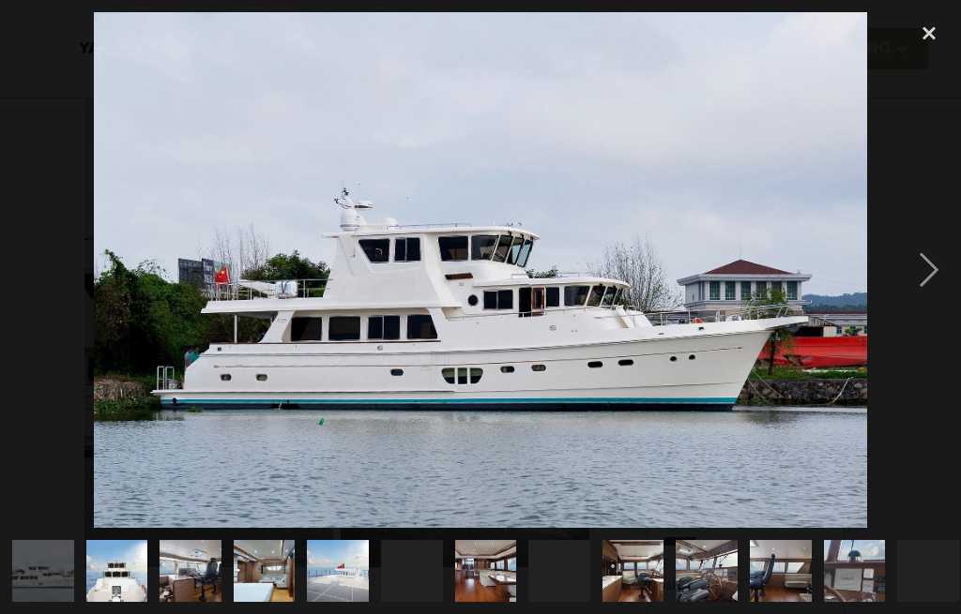
click at [928, 295] on div "next image" at bounding box center [929, 270] width 64 height 516
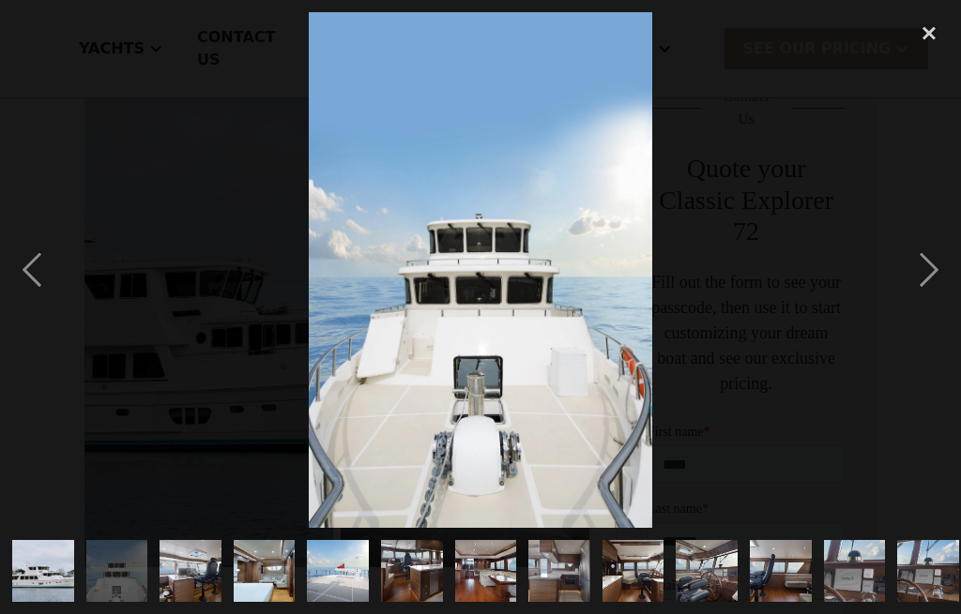
click at [931, 298] on div "next image" at bounding box center [929, 270] width 64 height 516
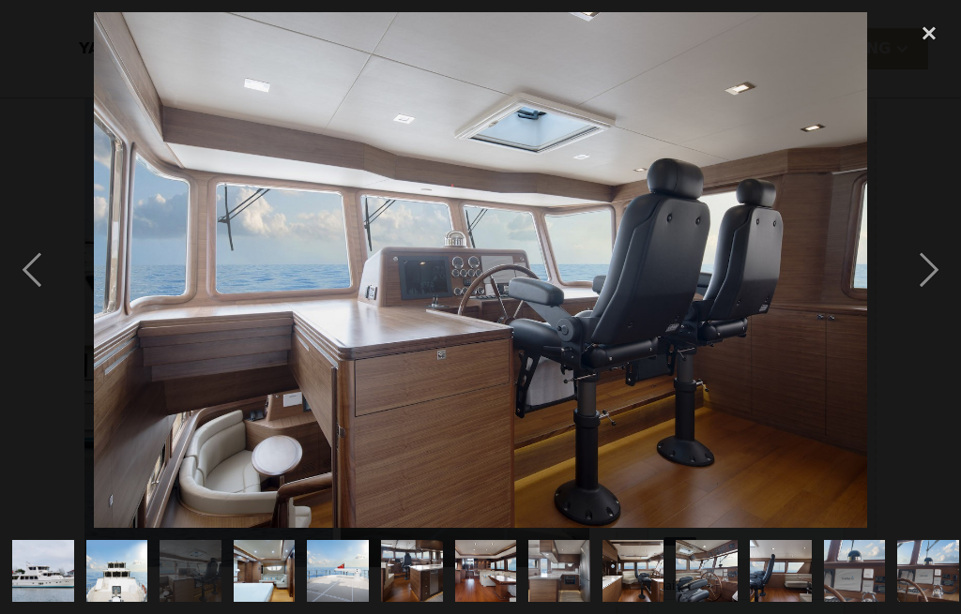
click at [933, 298] on div "next image" at bounding box center [929, 270] width 64 height 516
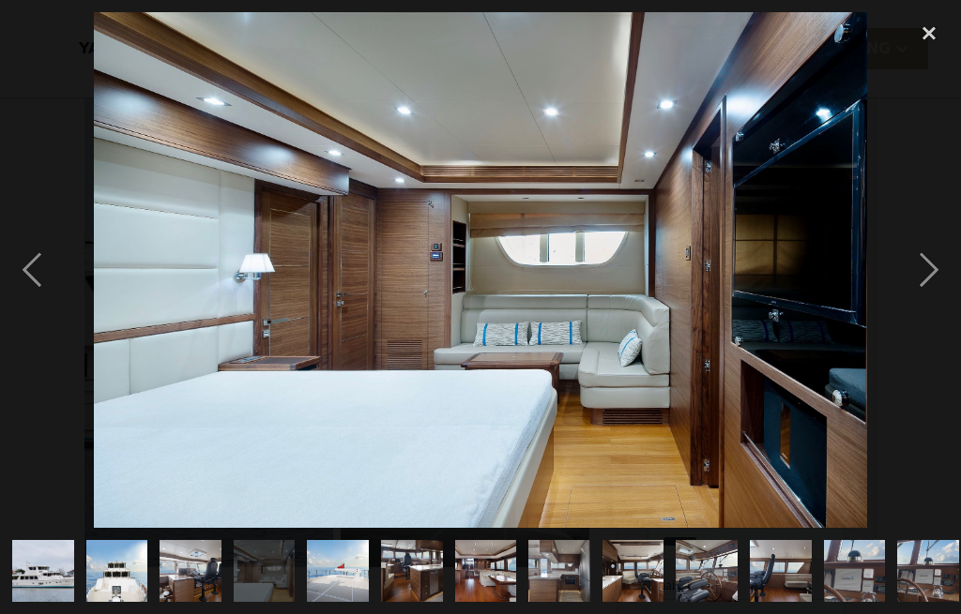
scroll to position [0, 0]
click at [933, 295] on div "next image" at bounding box center [929, 270] width 64 height 516
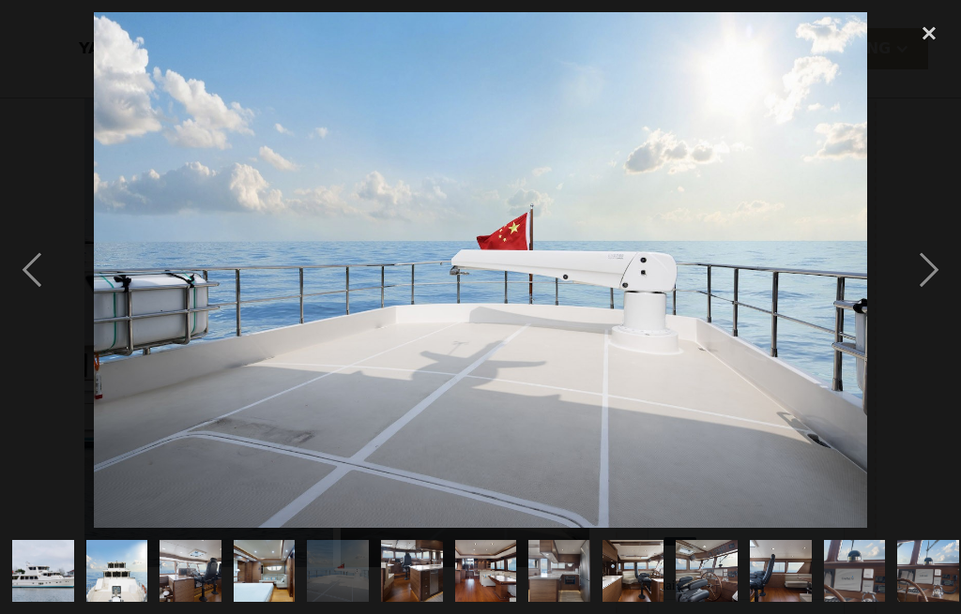
click at [931, 296] on div "next image" at bounding box center [929, 270] width 64 height 516
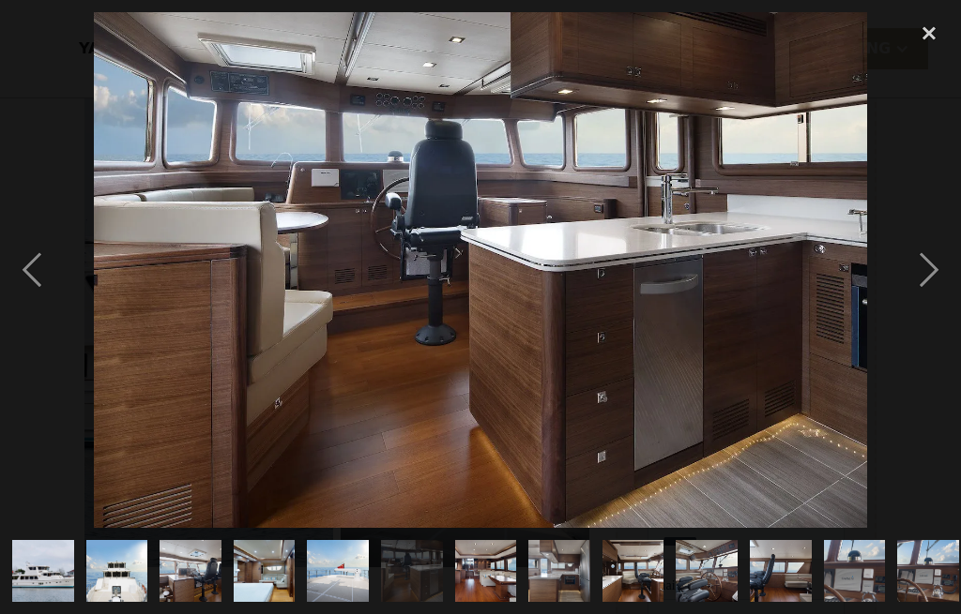
click at [928, 296] on div "next image" at bounding box center [929, 270] width 64 height 516
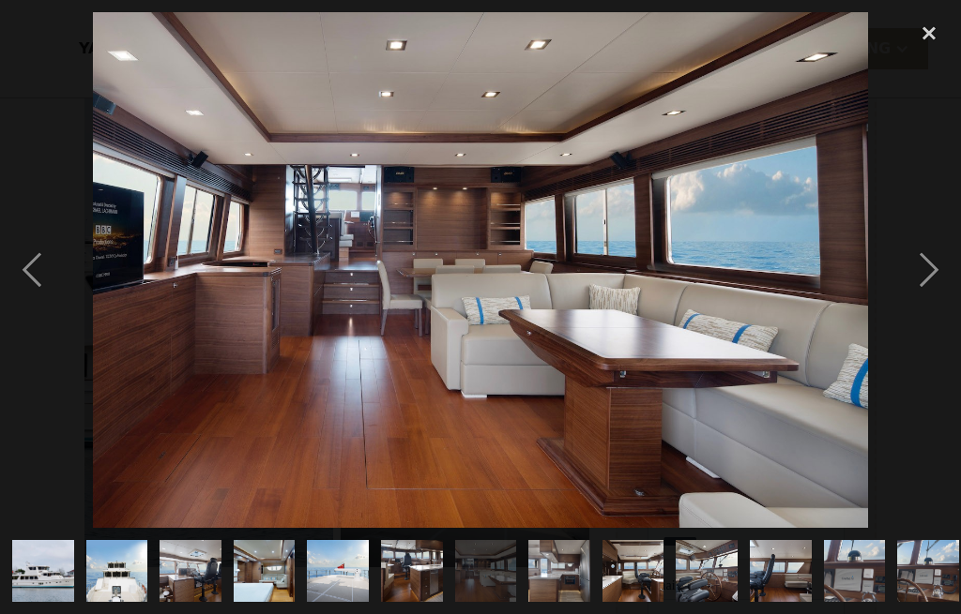
click at [932, 298] on div "next image" at bounding box center [929, 270] width 64 height 516
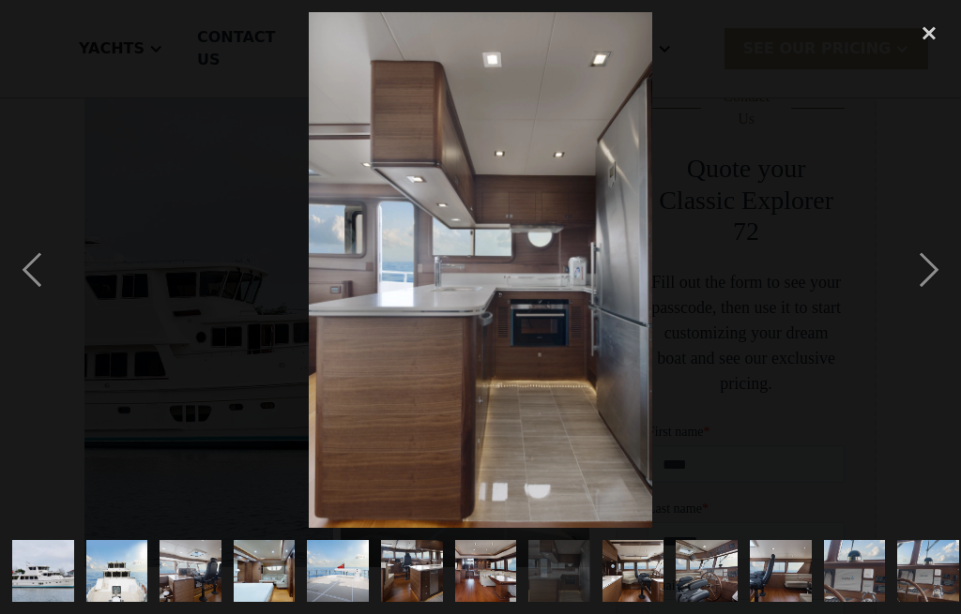
click at [926, 301] on div "next image" at bounding box center [929, 270] width 64 height 516
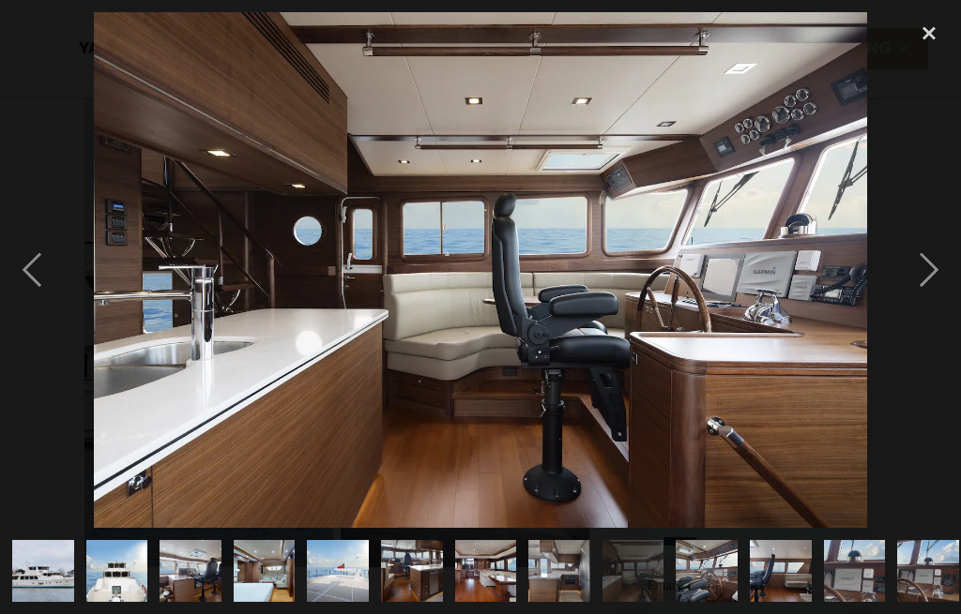
click at [930, 300] on div "next image" at bounding box center [929, 270] width 64 height 516
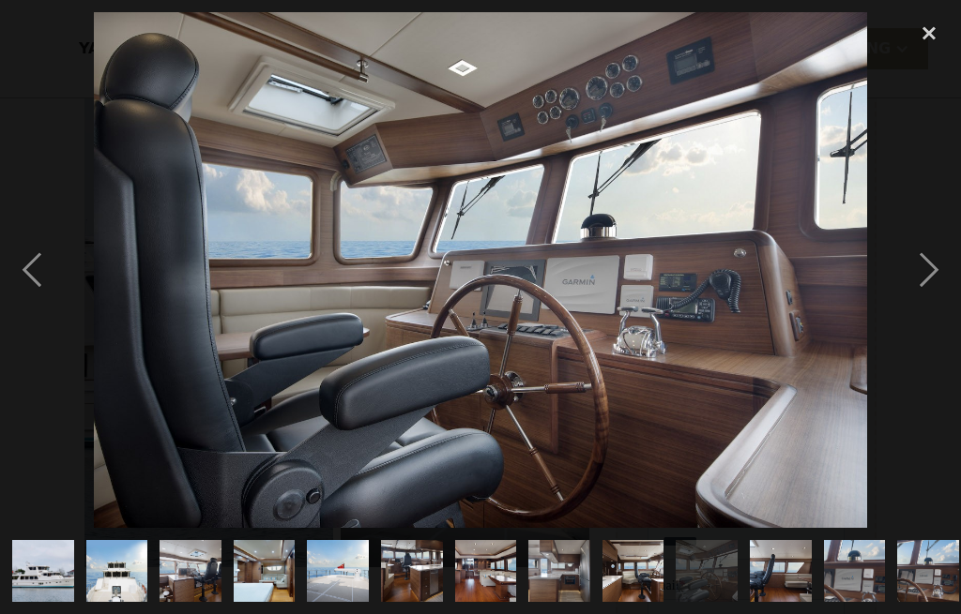
click at [927, 300] on div "next image" at bounding box center [929, 270] width 64 height 516
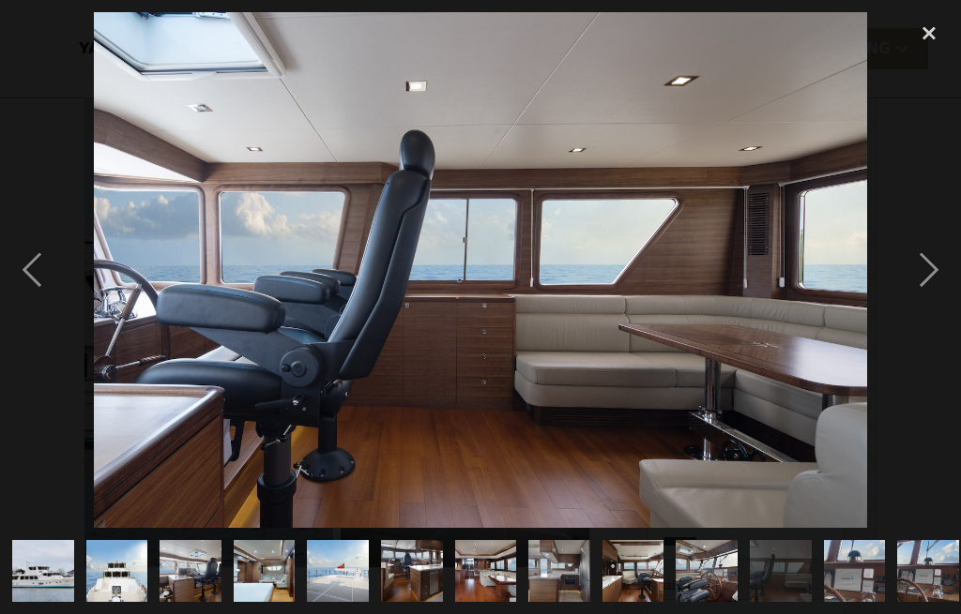
click at [920, 299] on div "next image" at bounding box center [929, 270] width 64 height 516
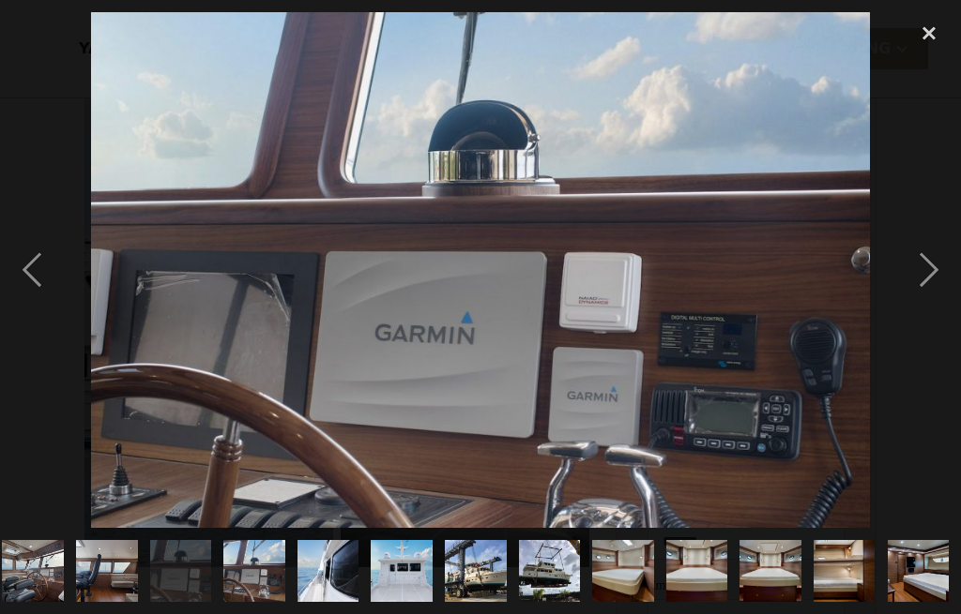
click at [928, 299] on div "next image" at bounding box center [929, 270] width 64 height 516
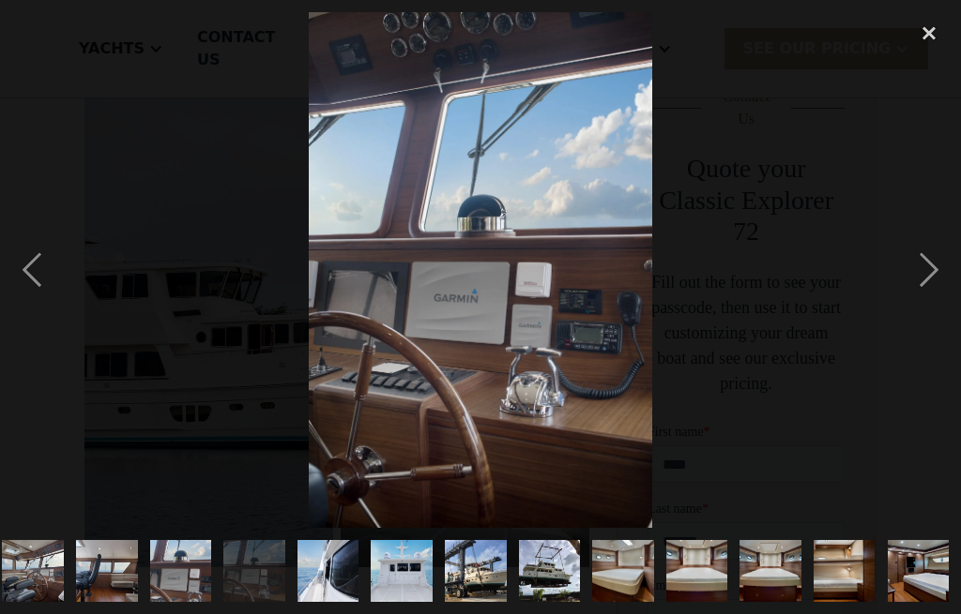
click at [923, 299] on div "next image" at bounding box center [929, 270] width 64 height 516
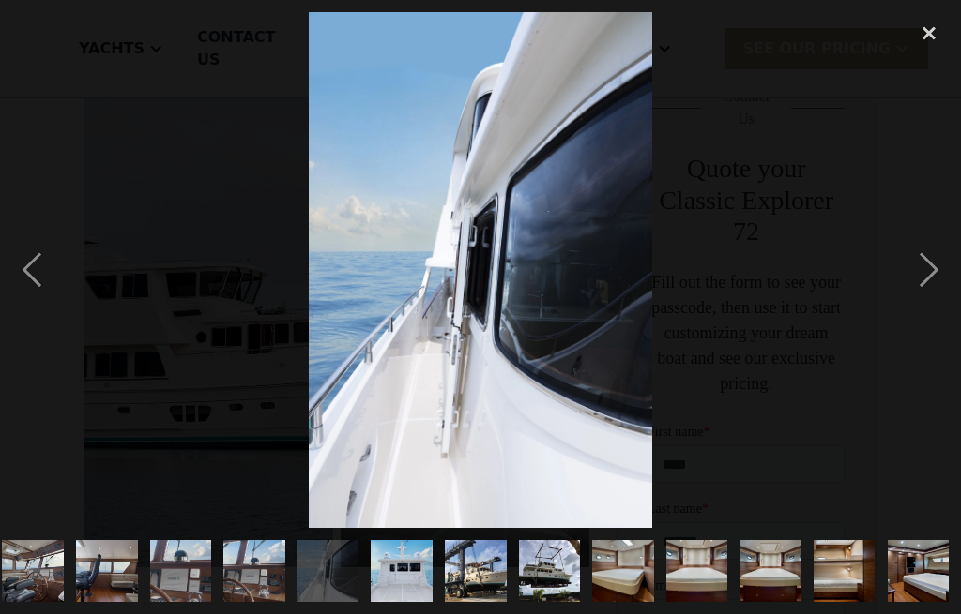
click at [918, 300] on div "next image" at bounding box center [929, 270] width 64 height 516
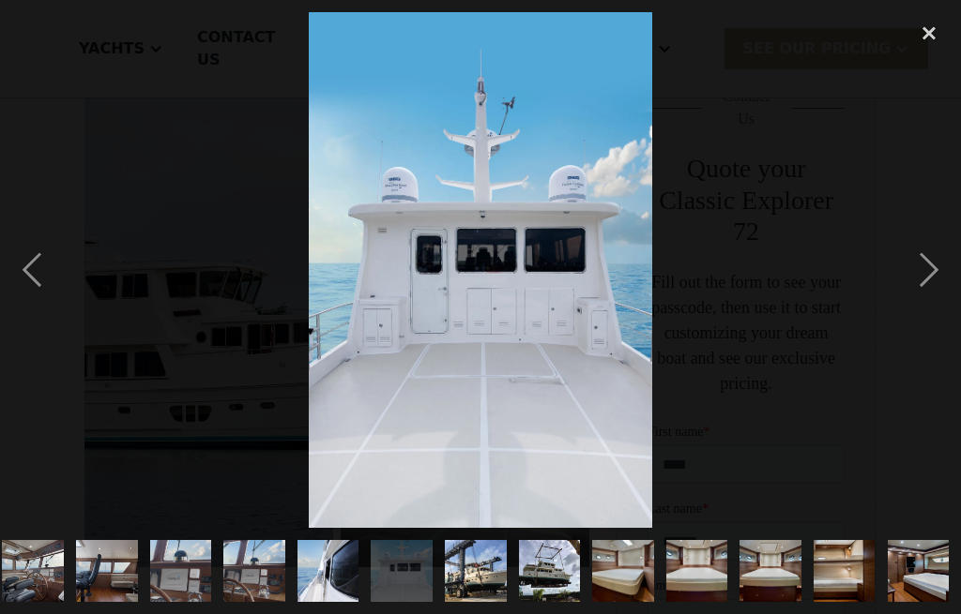
click at [931, 28] on div "close lightbox" at bounding box center [929, 32] width 64 height 41
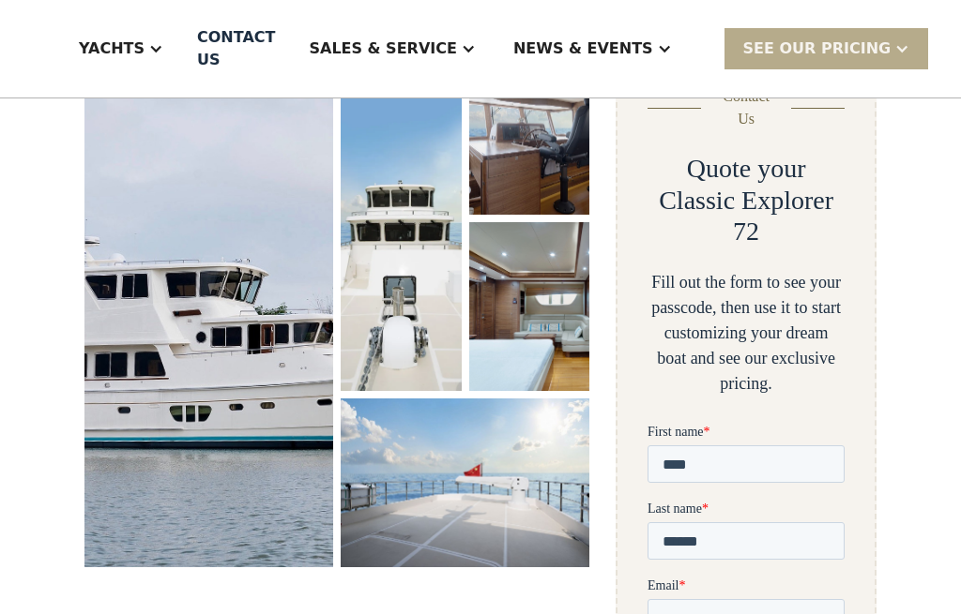
scroll to position [0, 0]
